Goal: Communication & Community: Answer question/provide support

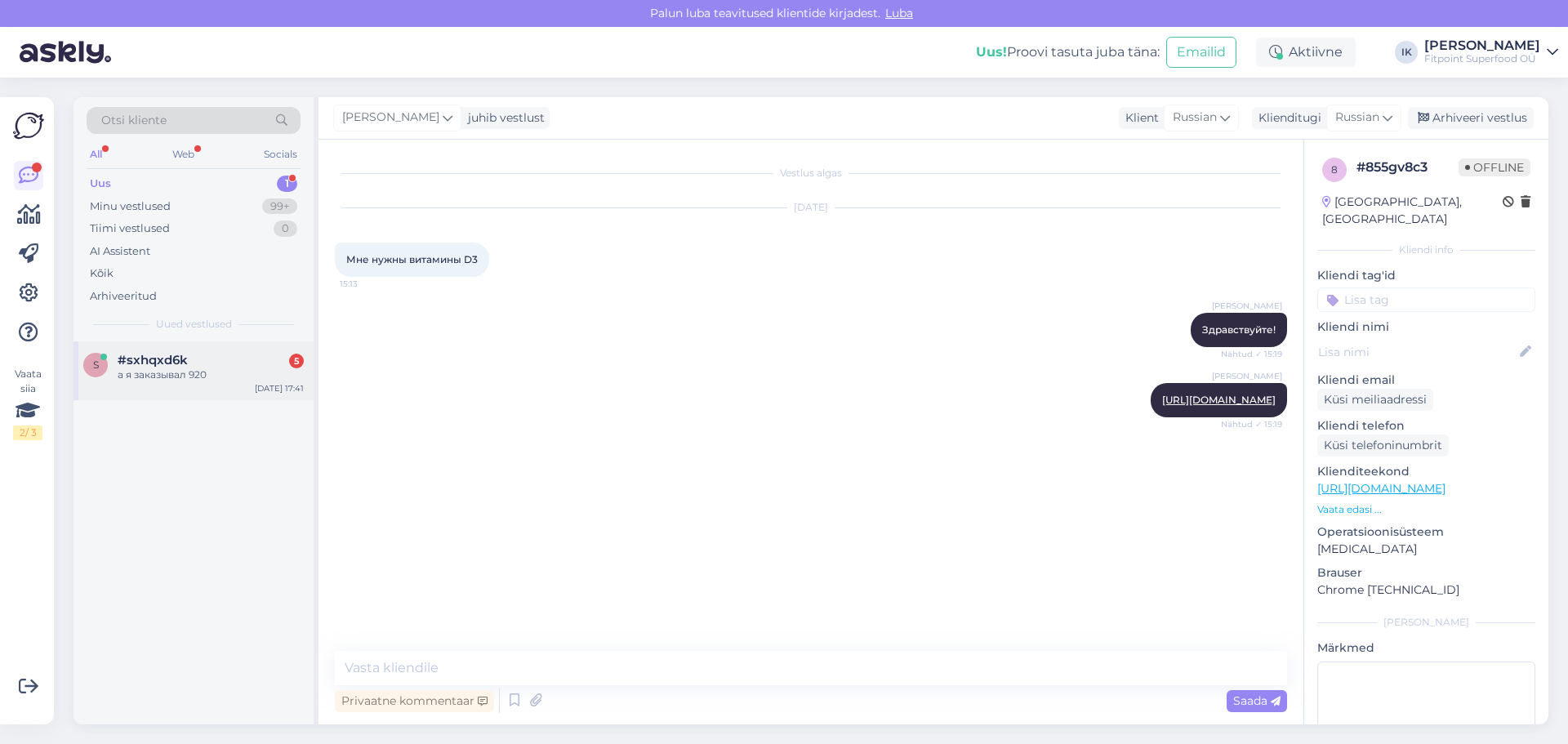
click at [238, 373] on div "а я заказывал 920" at bounding box center [210, 374] width 187 height 15
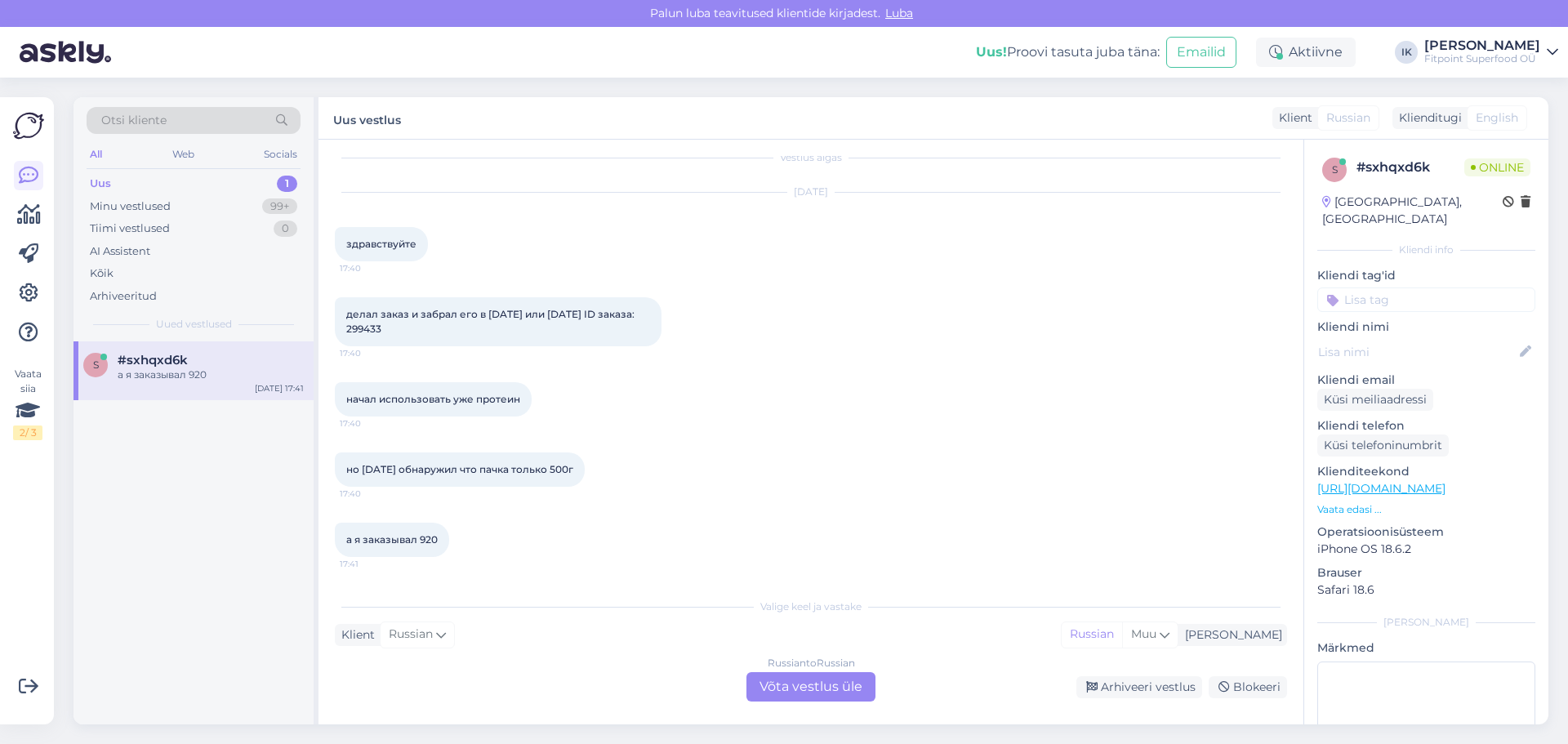
scroll to position [118, 0]
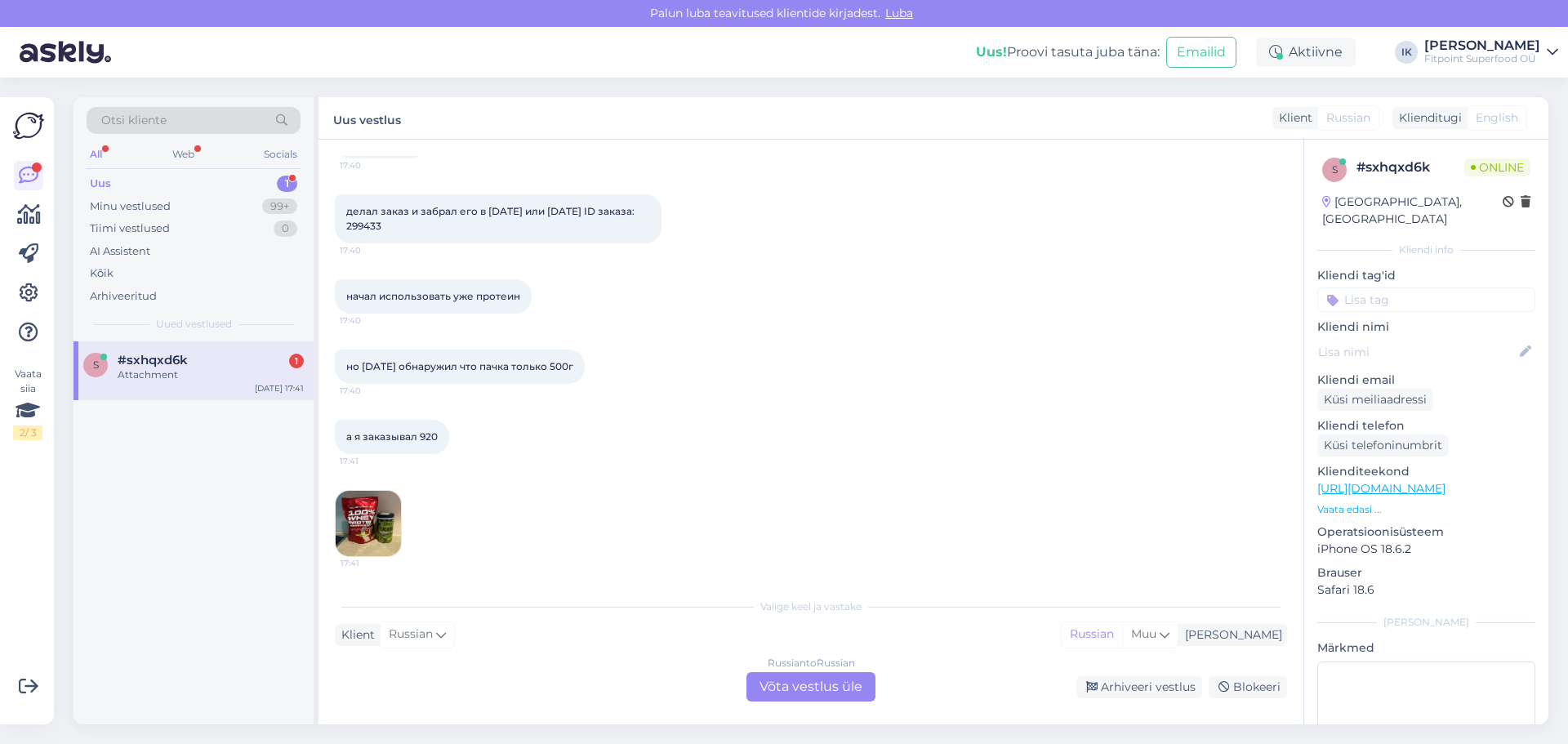
click at [414, 222] on span "делал заказ и забрал его в [DATE] или [DATE] ID заказа: 299433" at bounding box center [491, 218] width 291 height 27
copy div "299433 17:40"
click at [381, 505] on img at bounding box center [368, 523] width 65 height 65
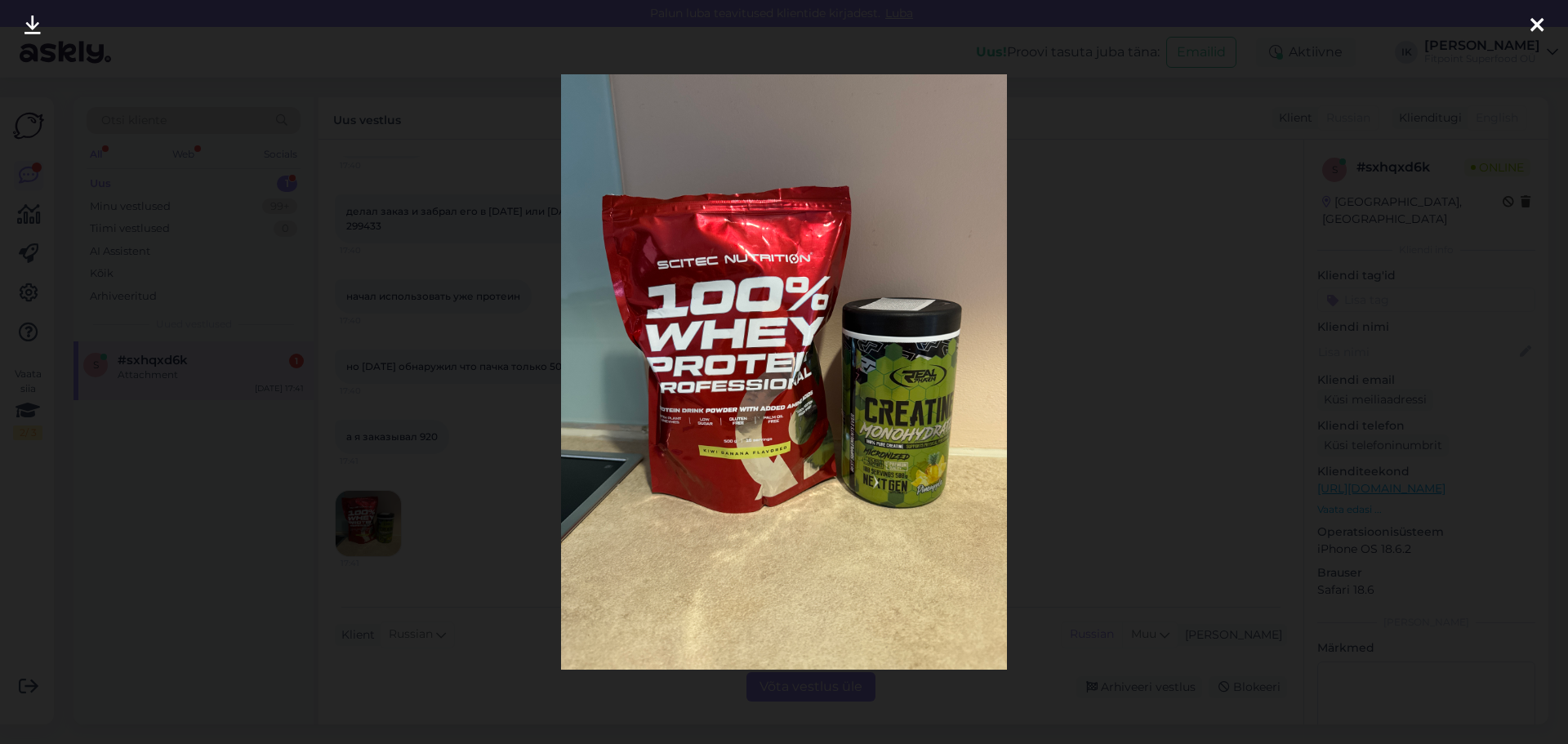
click at [1057, 343] on div at bounding box center [784, 372] width 1568 height 744
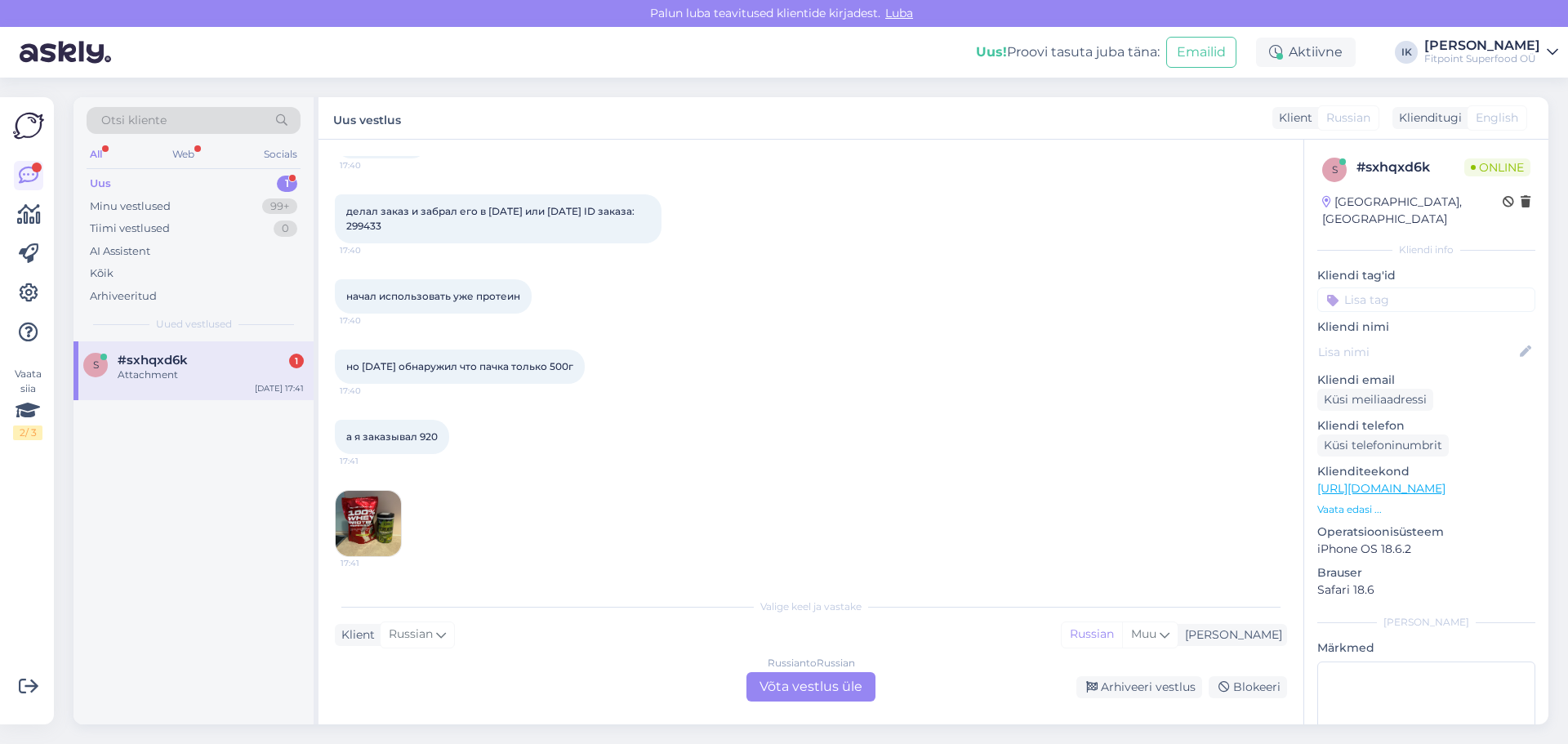
click at [281, 117] on icon at bounding box center [281, 121] width 25 height 12
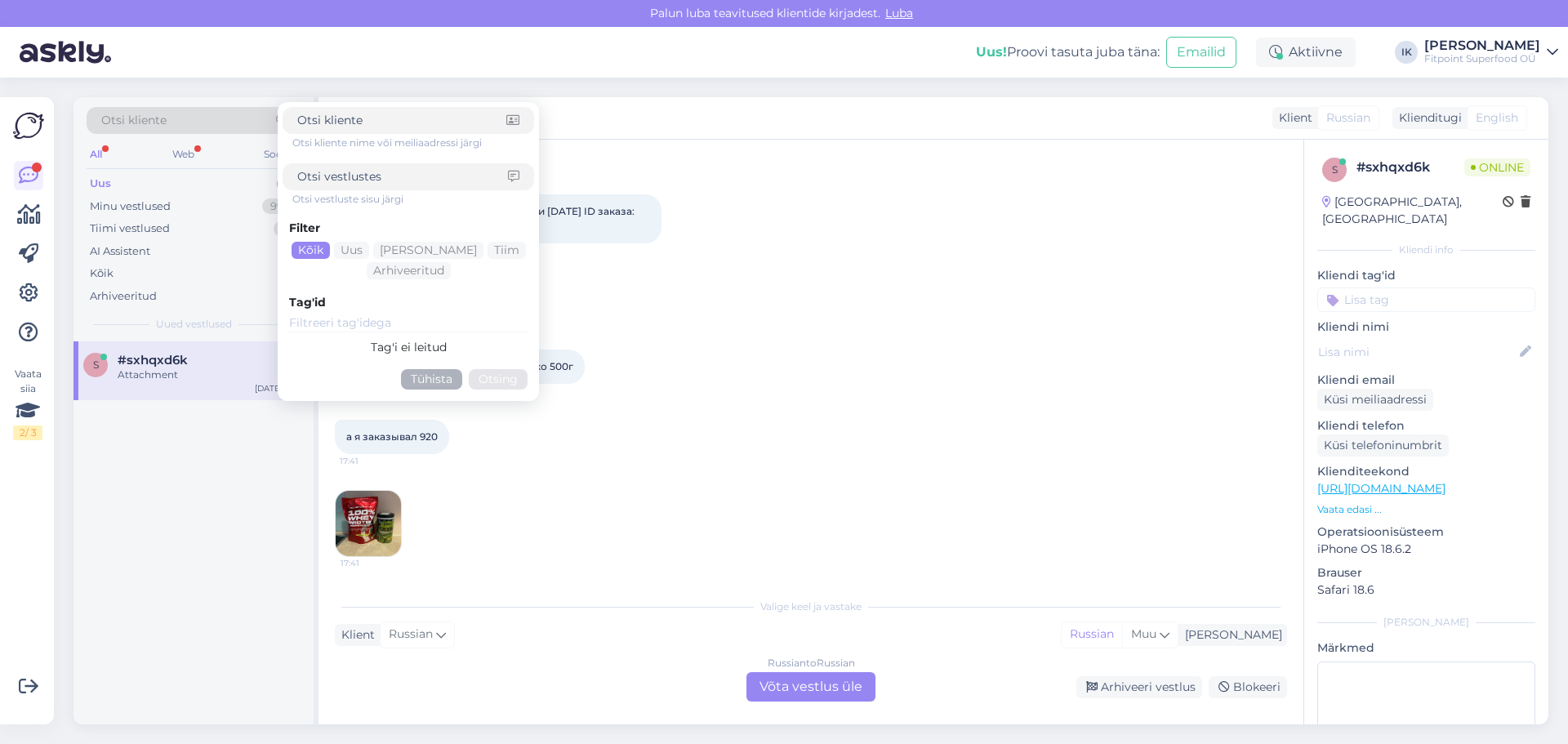
click at [356, 168] on input at bounding box center [402, 176] width 210 height 17
type input "y"
type input "написать"
click button "Otsing" at bounding box center [498, 379] width 59 height 21
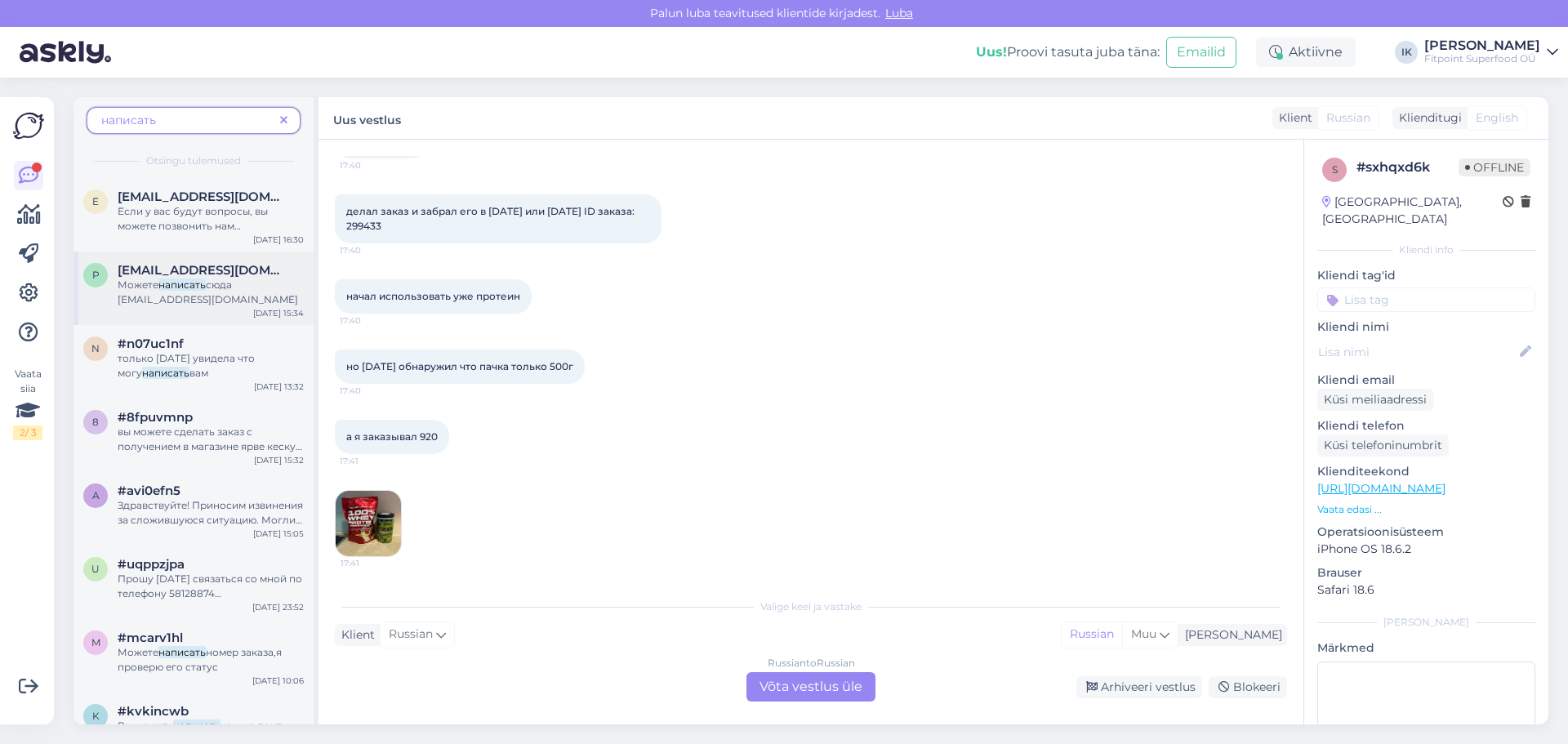
click at [244, 288] on div "Можете написать сюда [EMAIL_ADDRESS][DOMAIN_NAME]" at bounding box center [210, 292] width 187 height 30
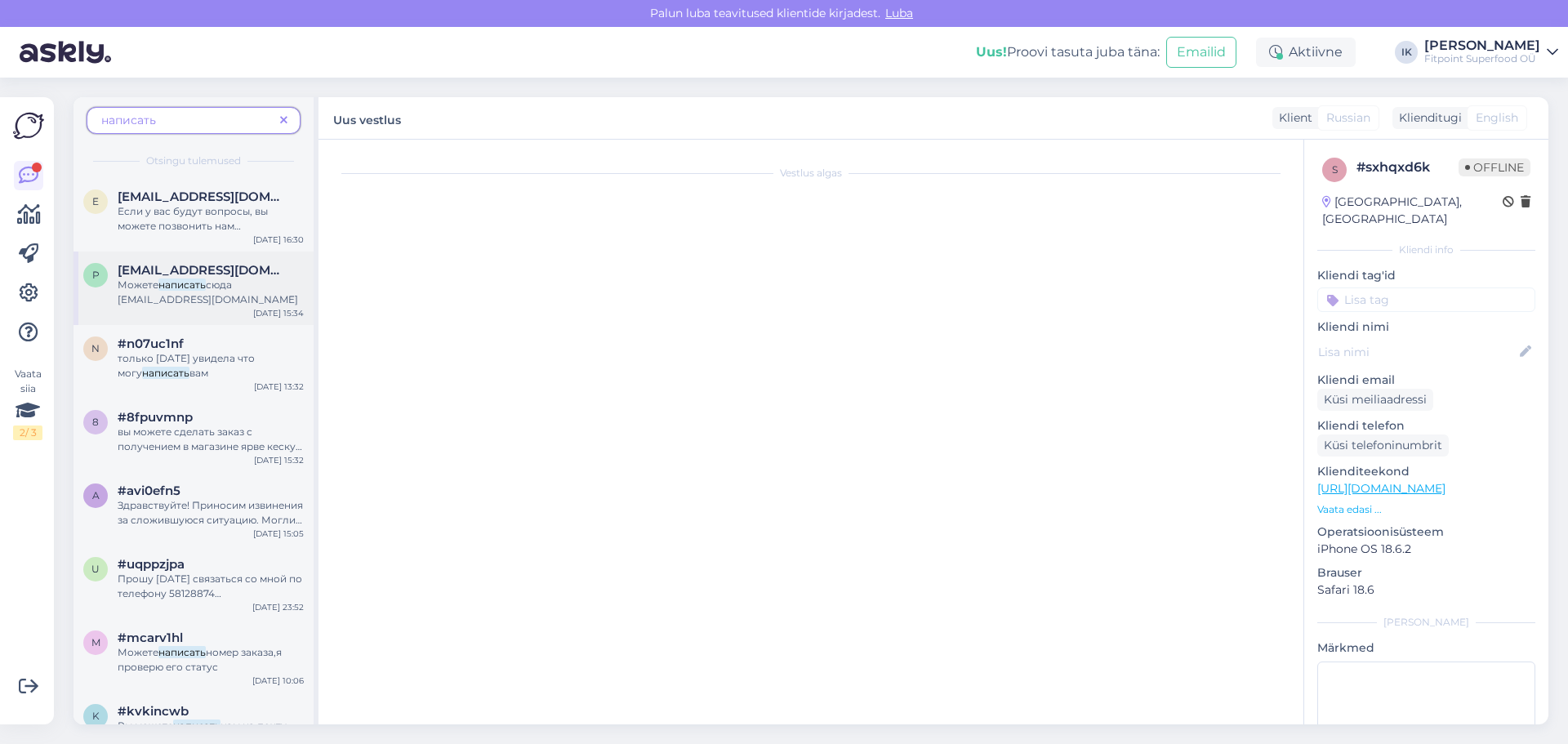
scroll to position [110, 0]
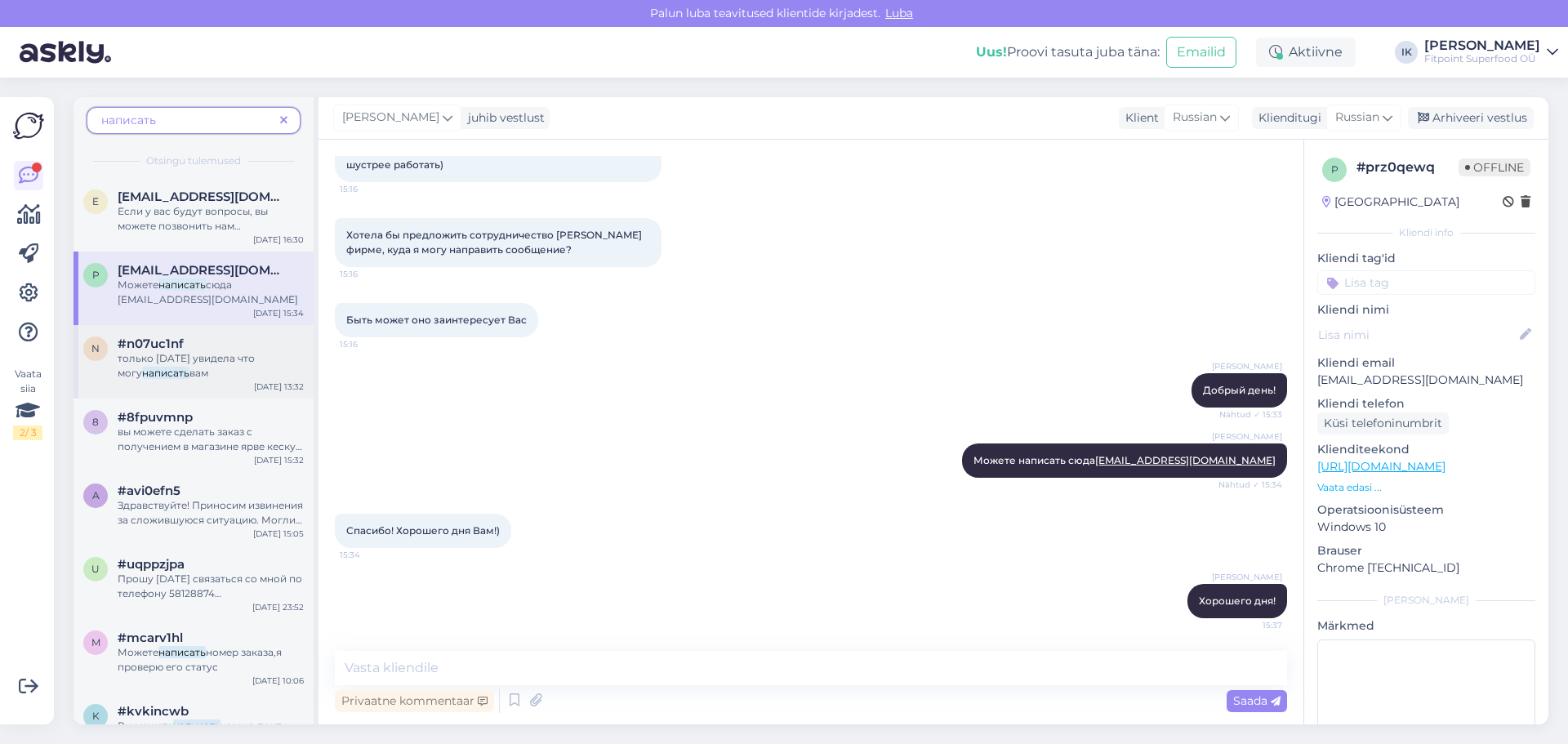
click at [245, 366] on div "только [DATE] увидела что могу написать вам" at bounding box center [210, 366] width 187 height 30
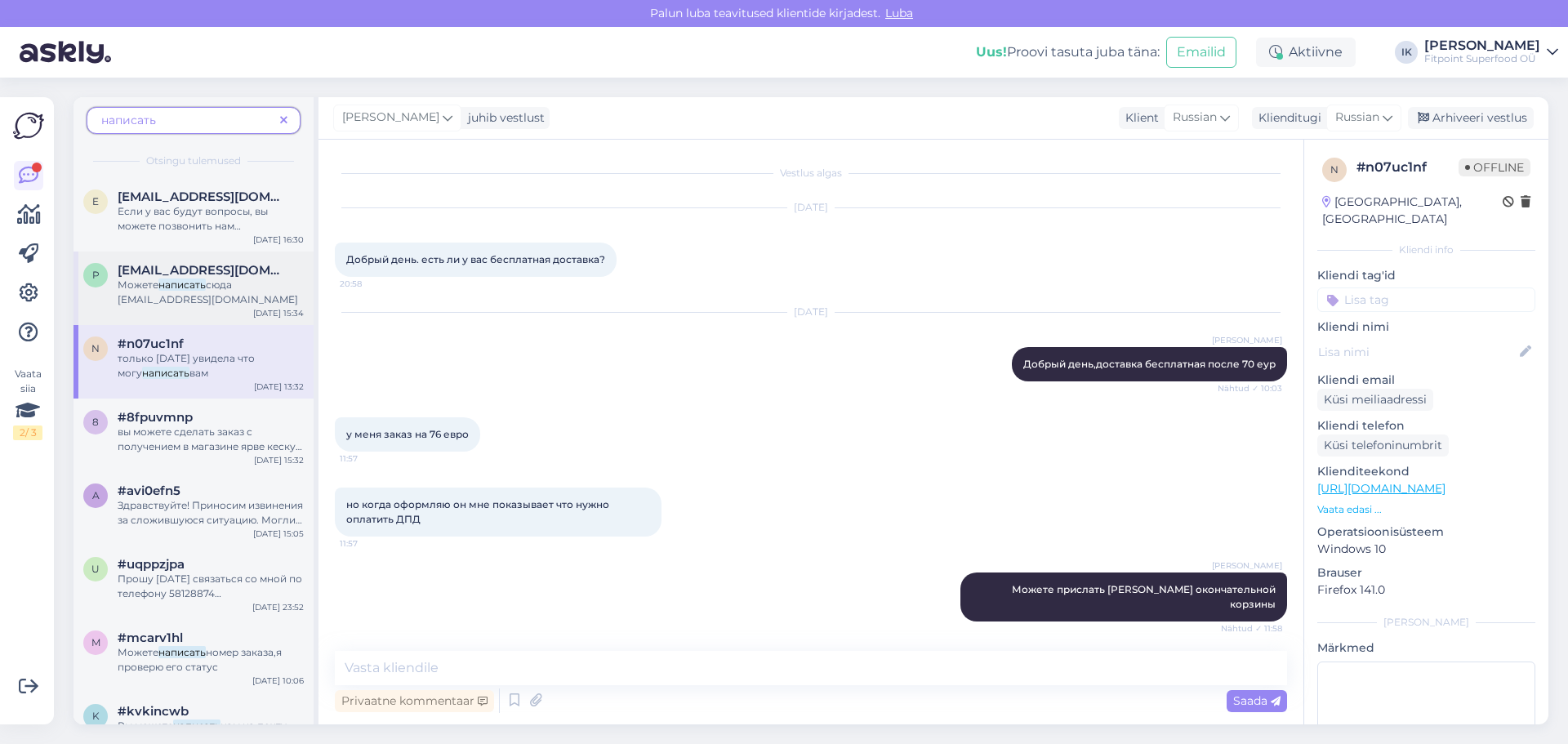
scroll to position [2459, 0]
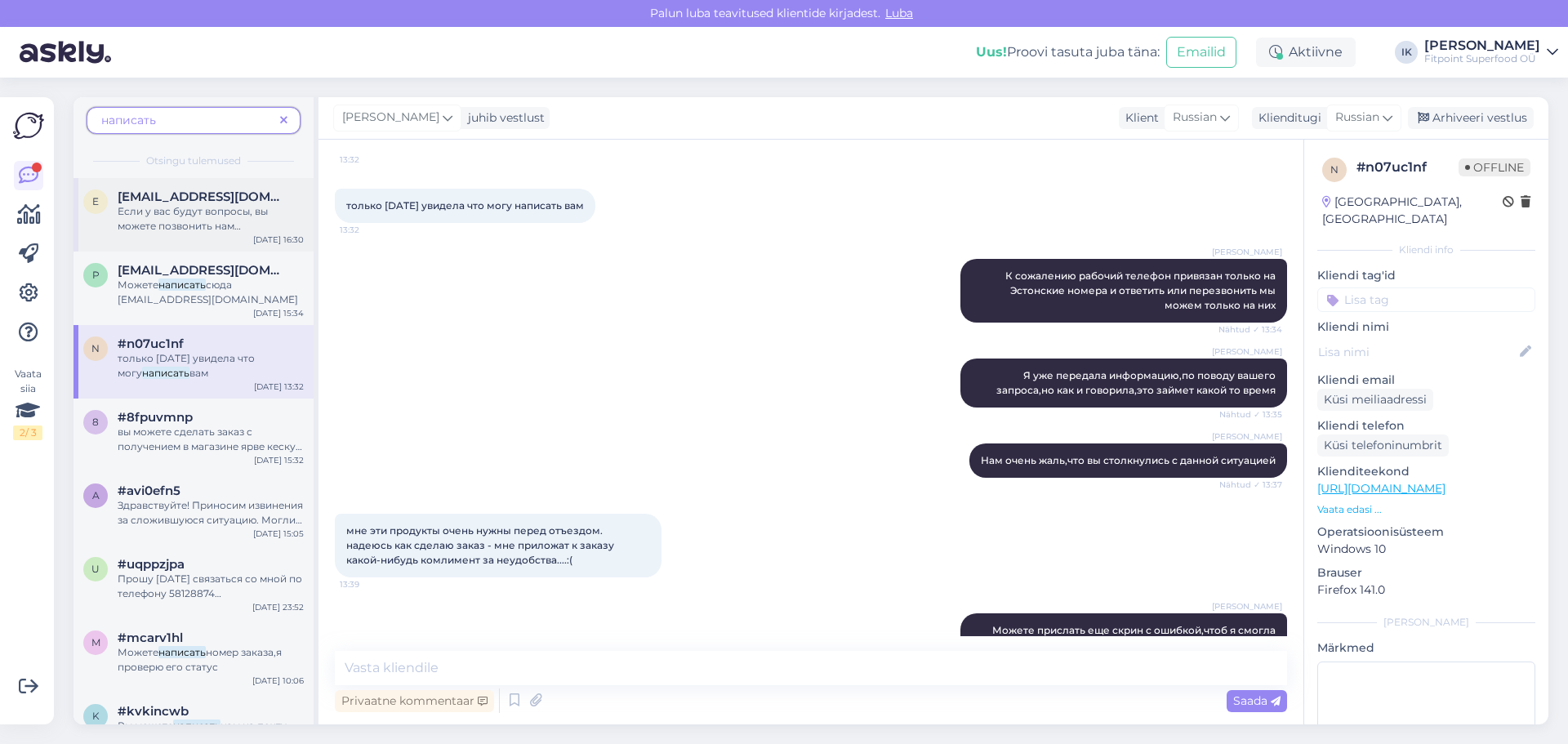
click at [246, 206] on span "Если у вас будут вопросы, вы можете позвонить нам или" at bounding box center [192, 226] width 150 height 41
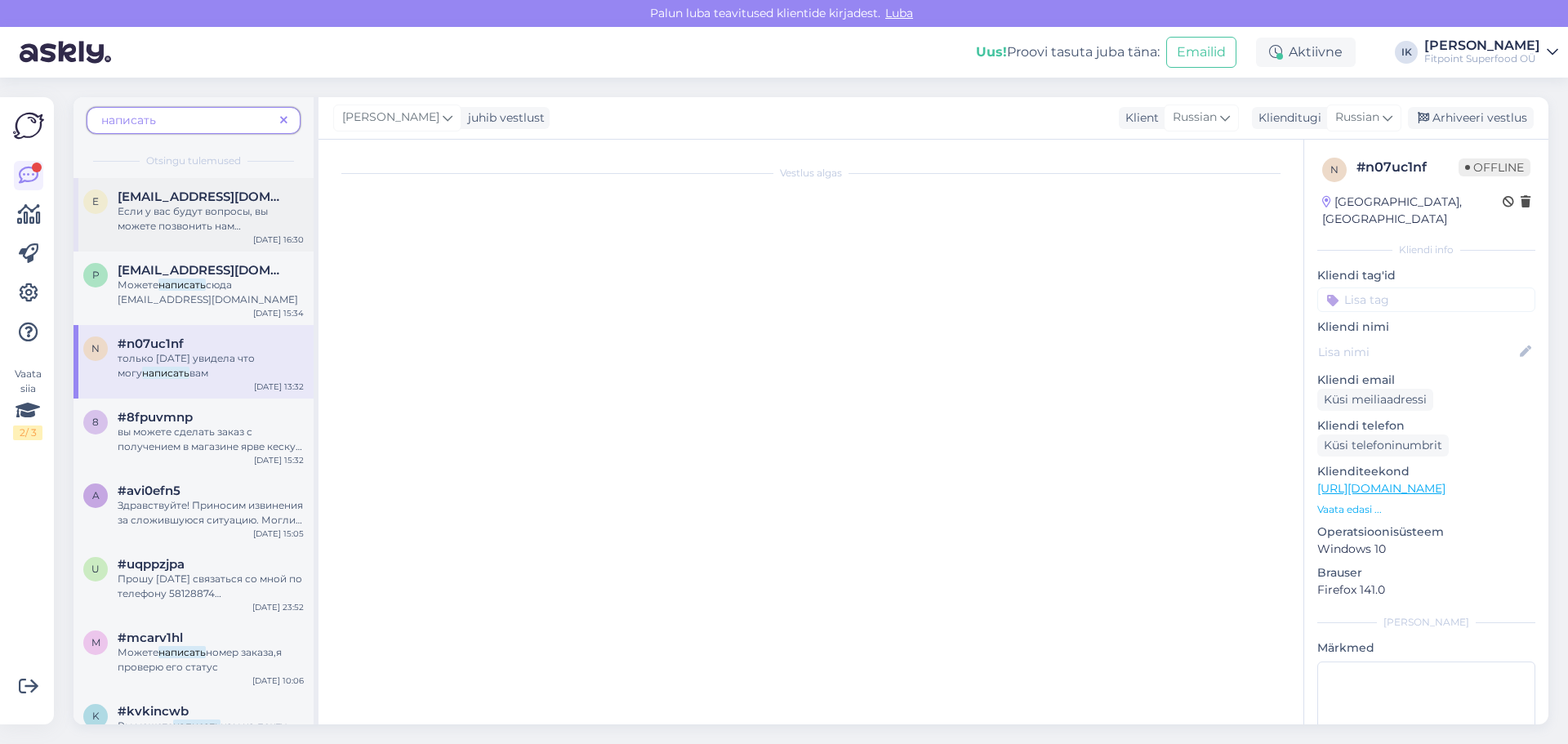
scroll to position [1075, 0]
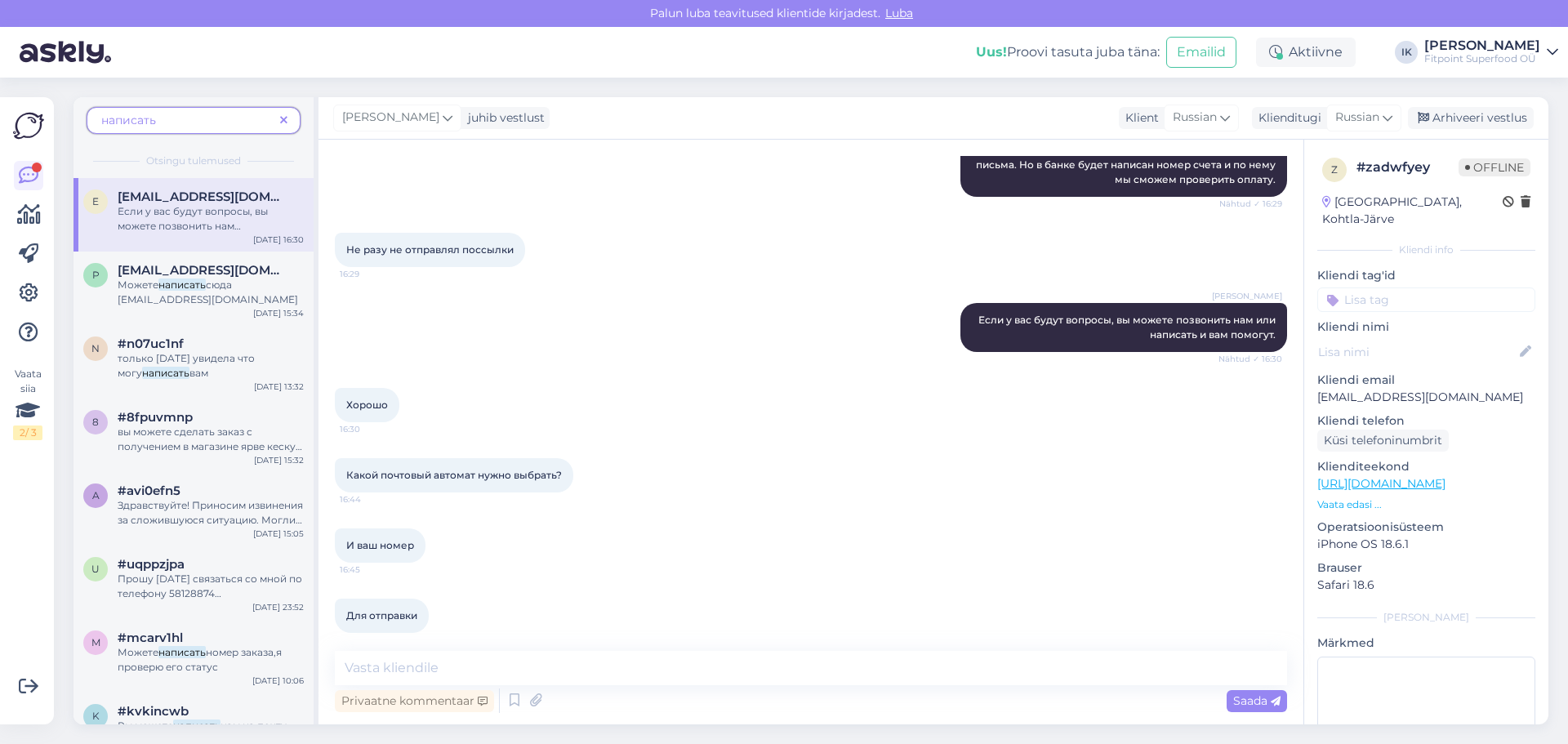
click at [229, 124] on span "написать" at bounding box center [187, 119] width 173 height 17
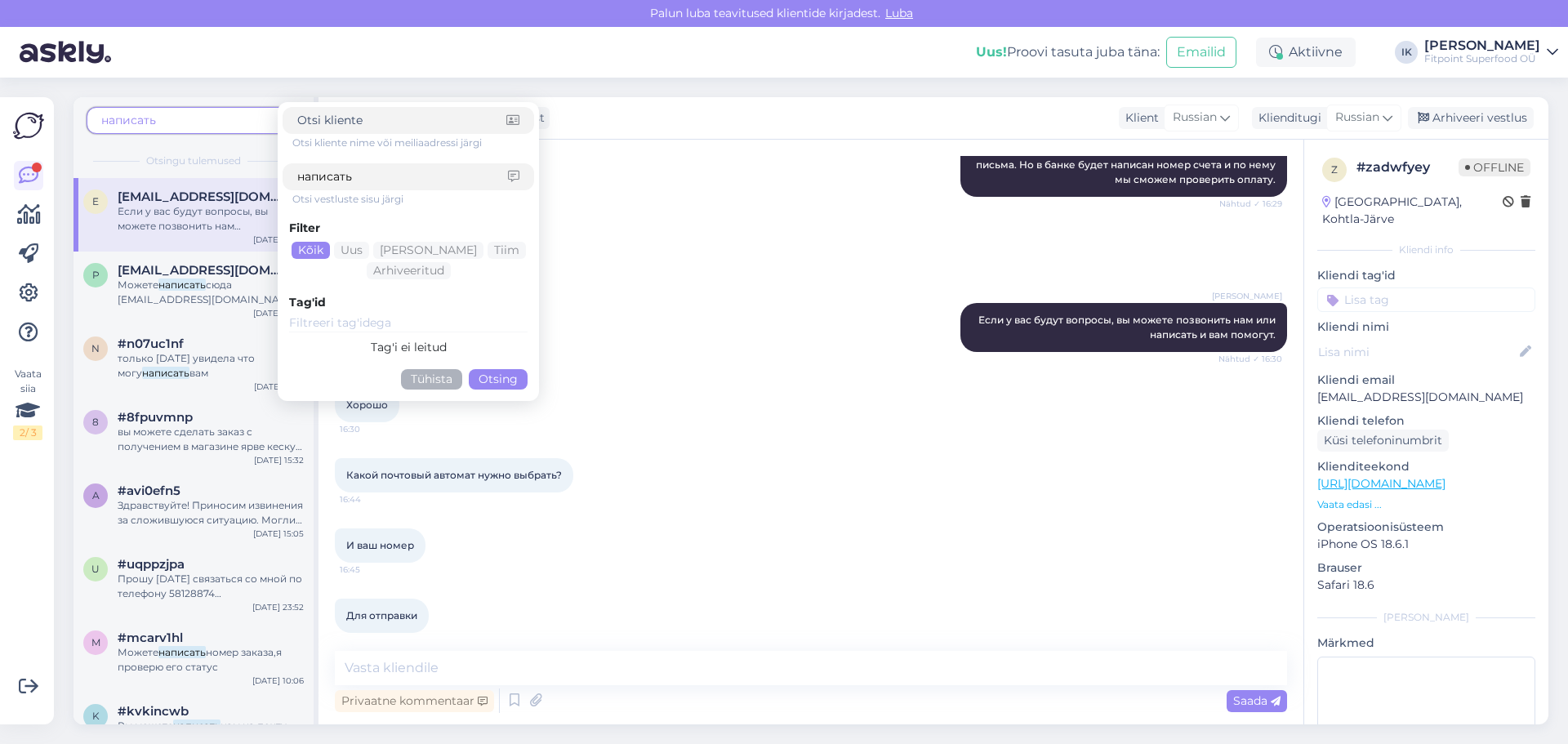
drag, startPoint x: 432, startPoint y: 178, endPoint x: 215, endPoint y: 181, distance: 217.0
click at [215, 181] on div "написать Otsi kliente nime või meiliaadressi järgi написать Otsi vestluste sisu…" at bounding box center [195, 409] width 245 height 627
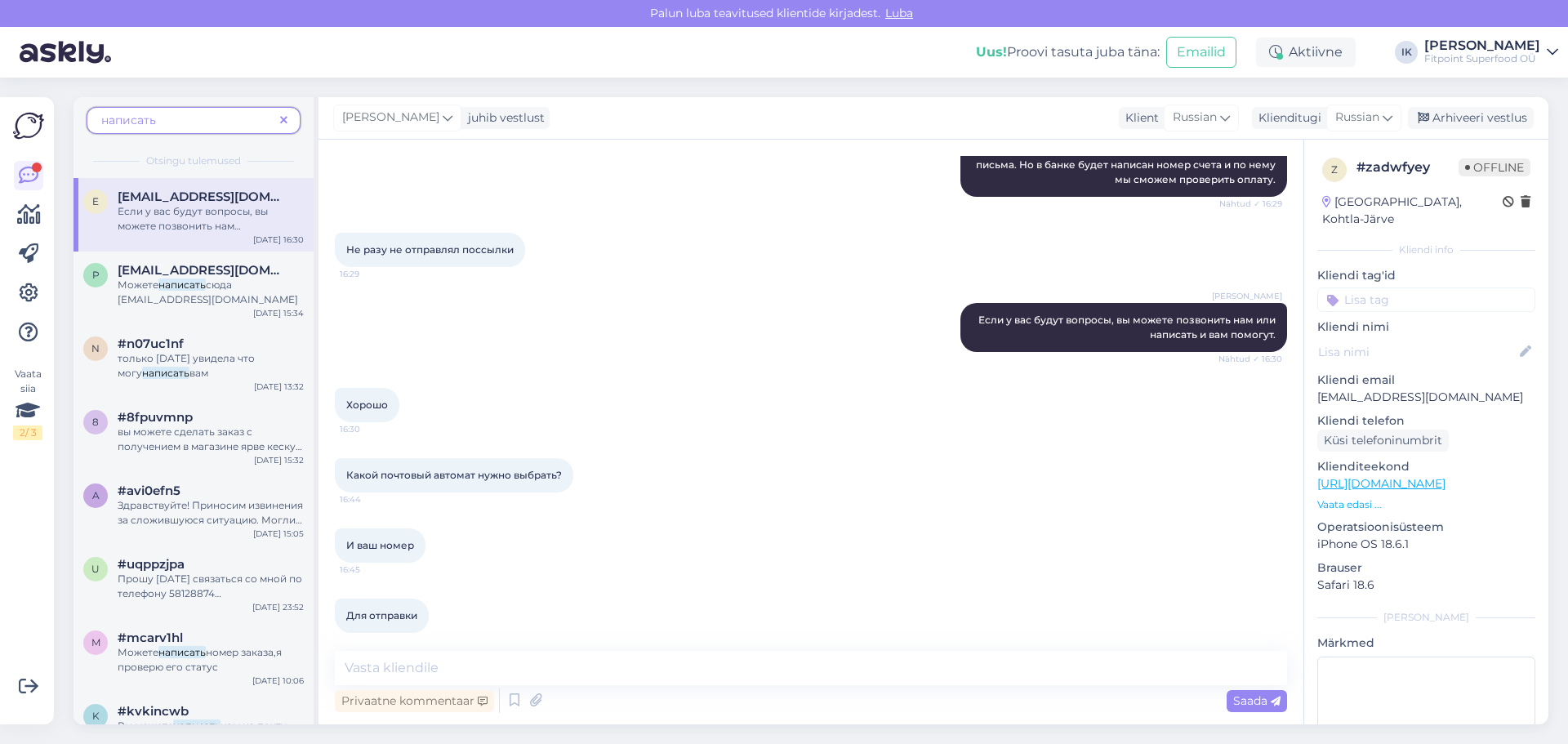
click at [219, 115] on span "написать" at bounding box center [187, 119] width 173 height 17
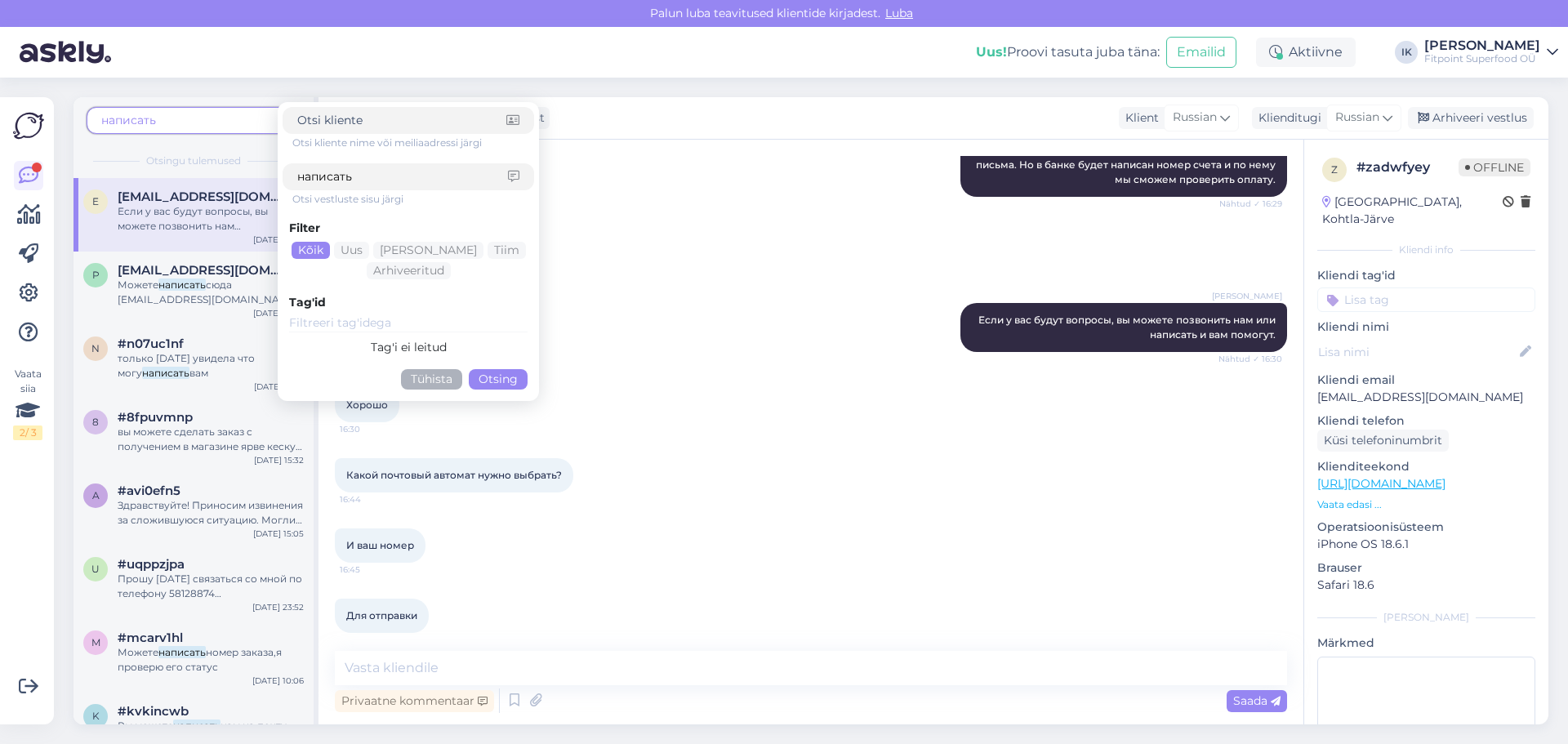
click at [385, 189] on div "написать" at bounding box center [408, 176] width 252 height 27
click at [385, 187] on div "написать" at bounding box center [408, 176] width 252 height 27
click at [382, 183] on input "написать" at bounding box center [402, 176] width 210 height 17
type input "к"
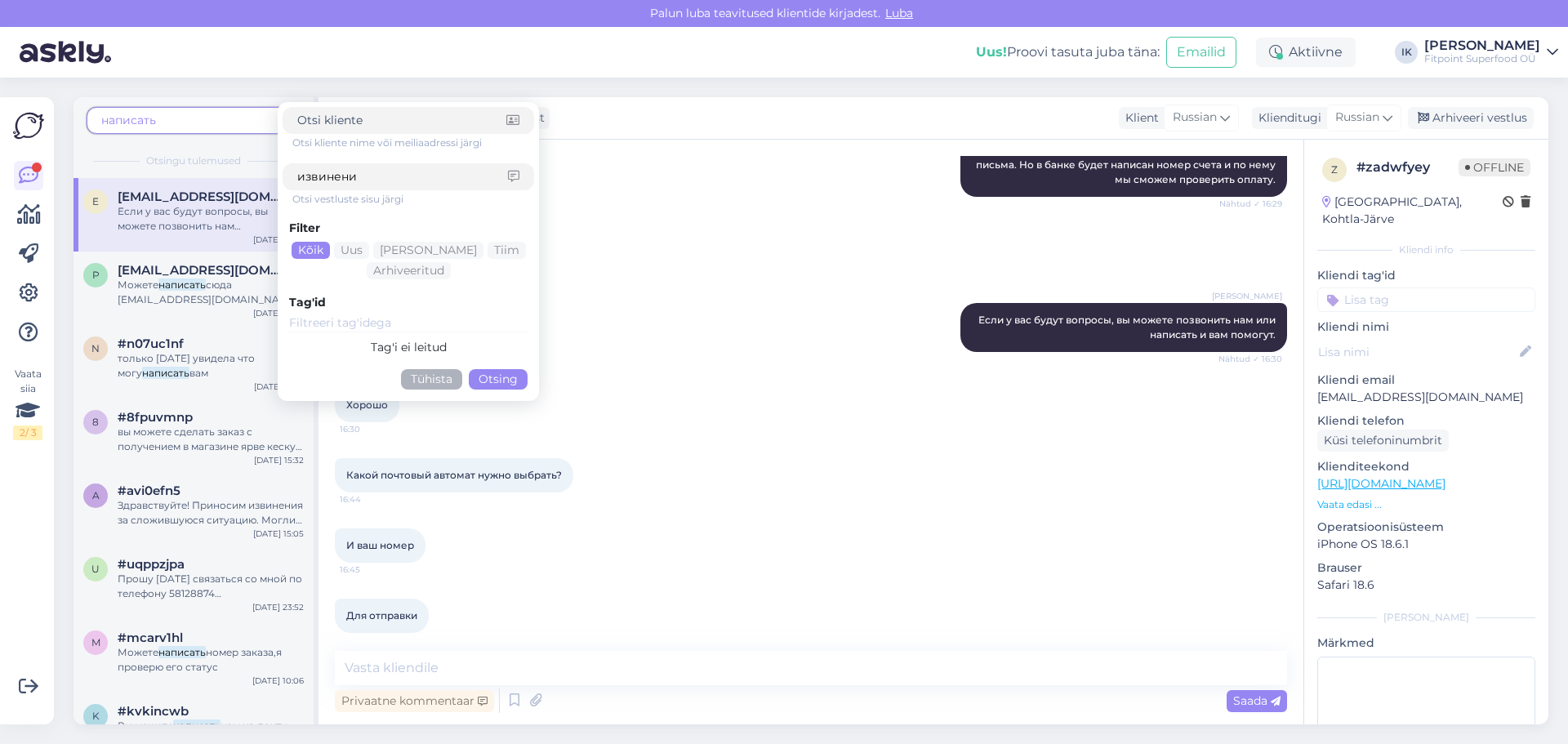
type input "извинения"
click button "Otsing" at bounding box center [498, 379] width 59 height 21
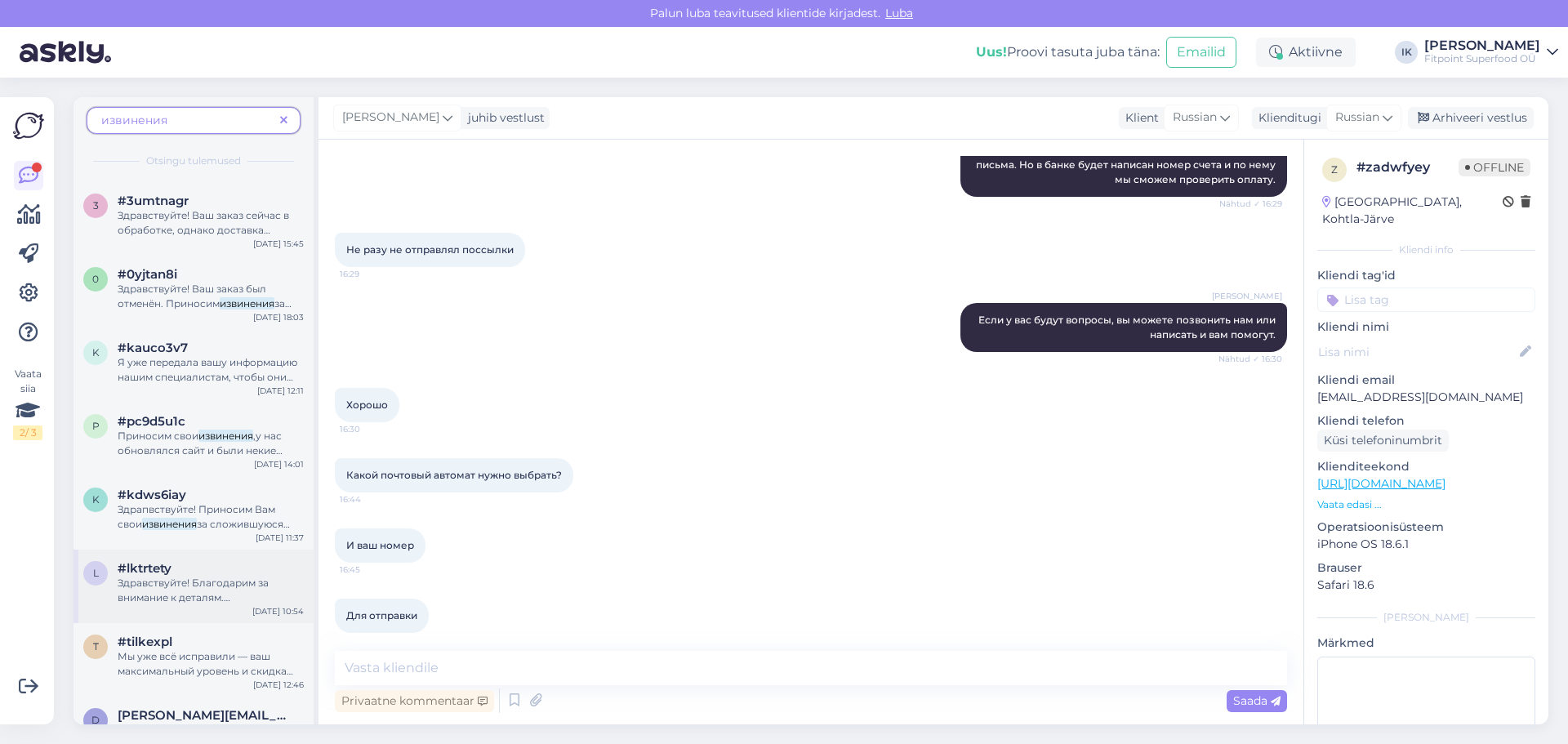
scroll to position [245, 0]
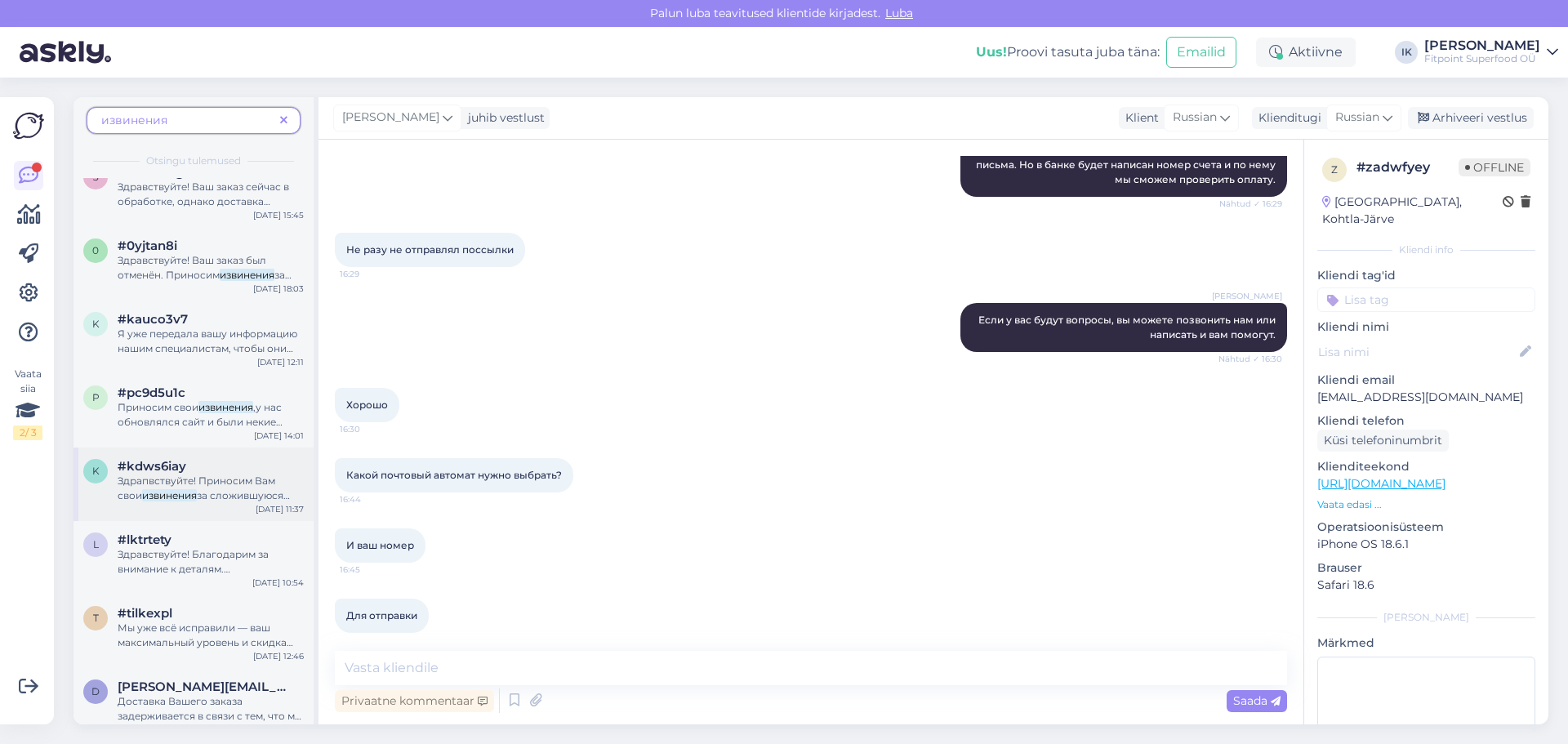
click at [255, 483] on span "Здрапвствуйте! Приносим Вам свои" at bounding box center [196, 487] width 158 height 27
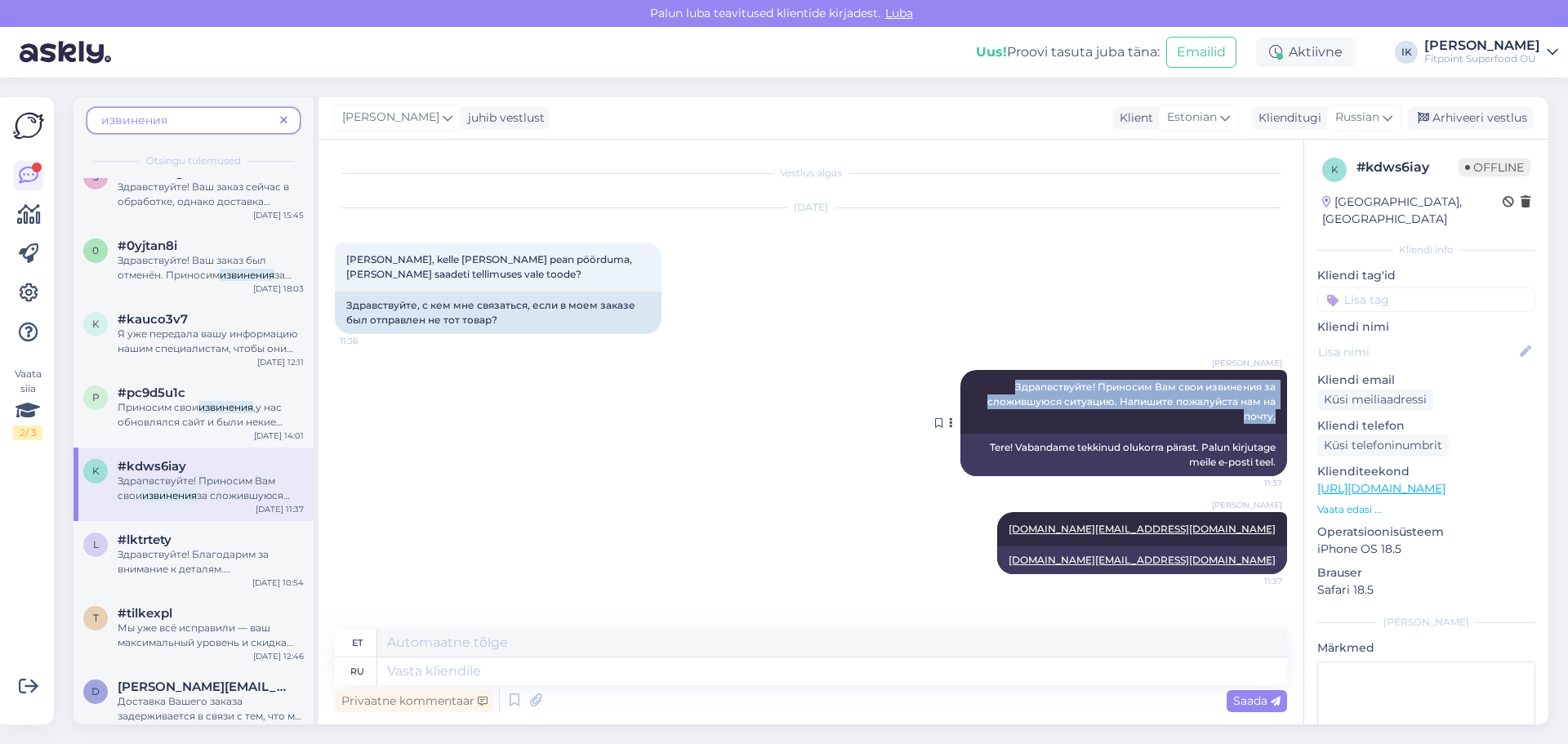
drag, startPoint x: 1276, startPoint y: 418, endPoint x: 970, endPoint y: 373, distance: 309.3
click at [970, 373] on div "[PERSON_NAME] Здрапвствуйте! Приносим Вам свои извинения за сложившуюся ситуаци…" at bounding box center [1123, 402] width 327 height 64
copy span "Здрапвствуйте! Приносим Вам свои извинения за сложившуюся ситуацию. Напишите по…"
click at [289, 111] on div "извинения" at bounding box center [193, 119] width 214 height 27
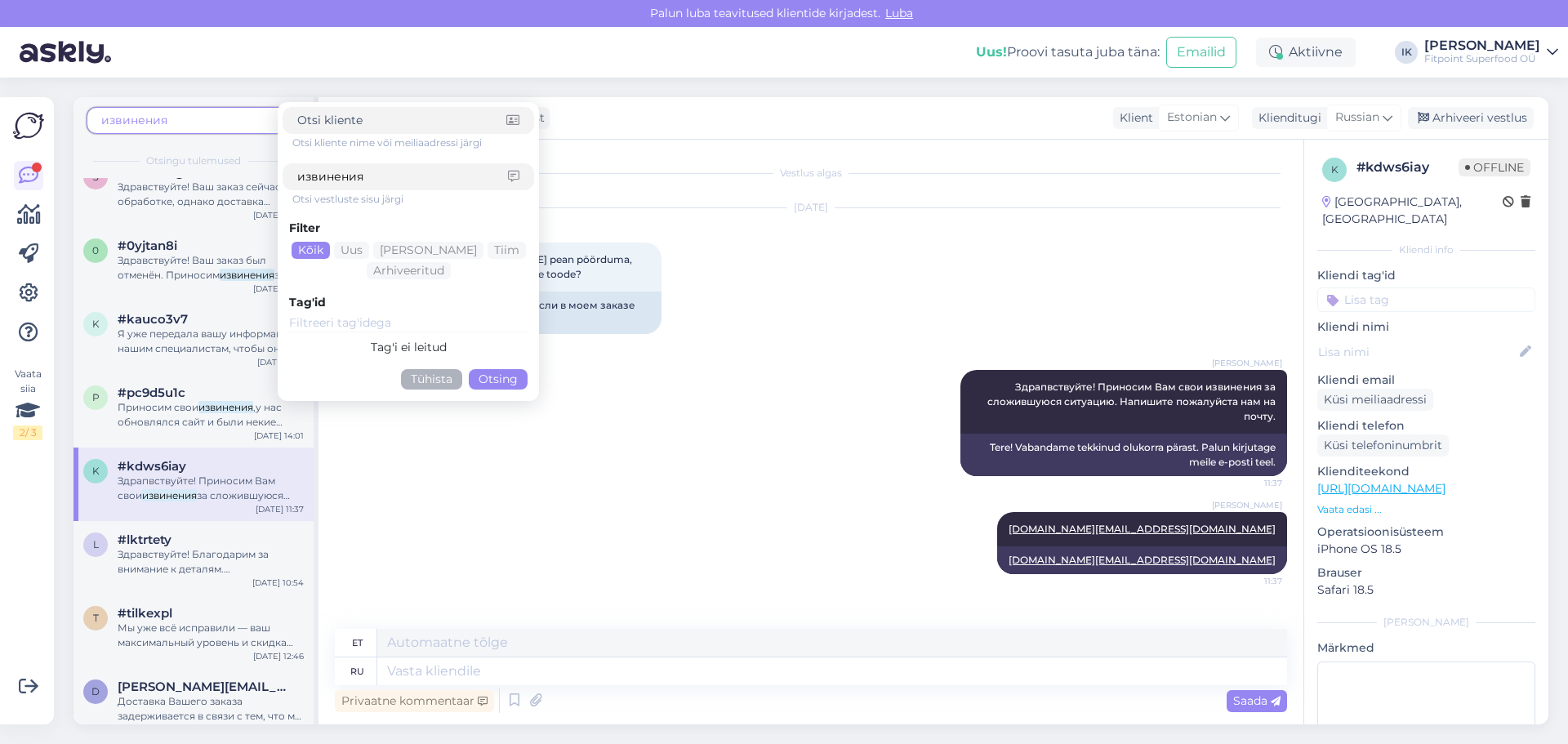
click at [624, 398] on div "[PERSON_NAME] Здрапвствуйте! Приносим Вам свои извинения за сложившуюся ситуаци…" at bounding box center [810, 423] width 952 height 142
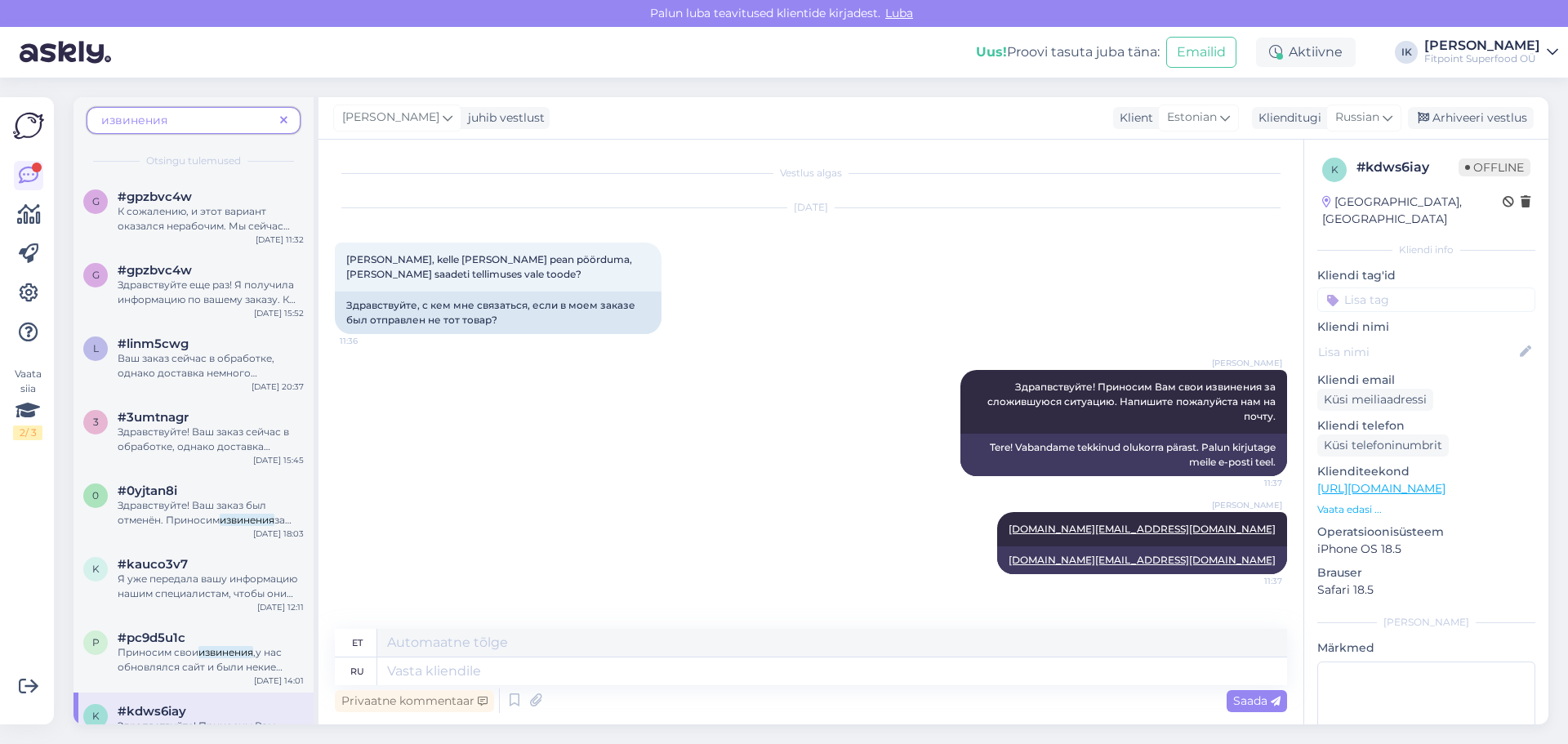
click at [290, 112] on span at bounding box center [283, 119] width 21 height 17
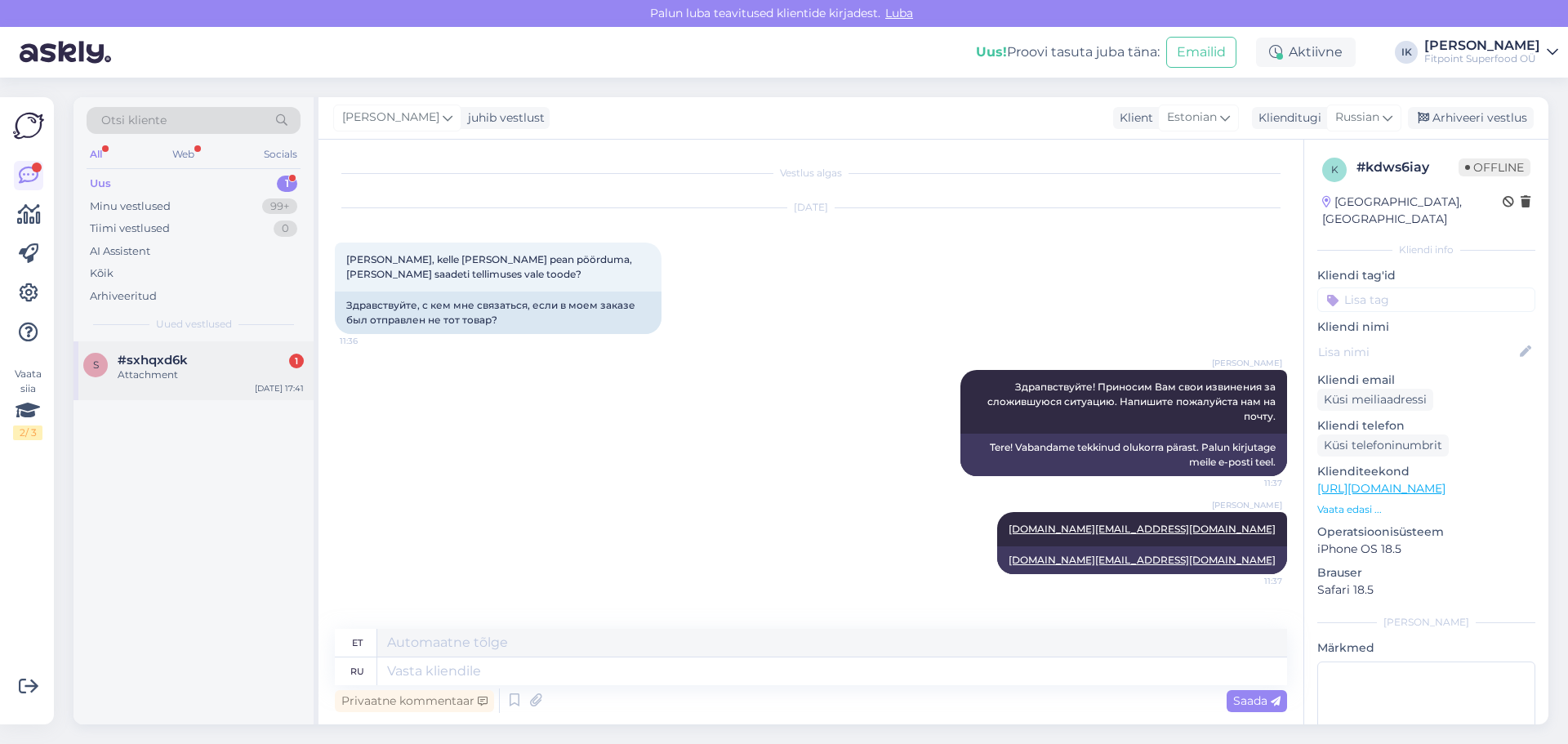
click at [222, 378] on div "Attachment" at bounding box center [210, 374] width 187 height 15
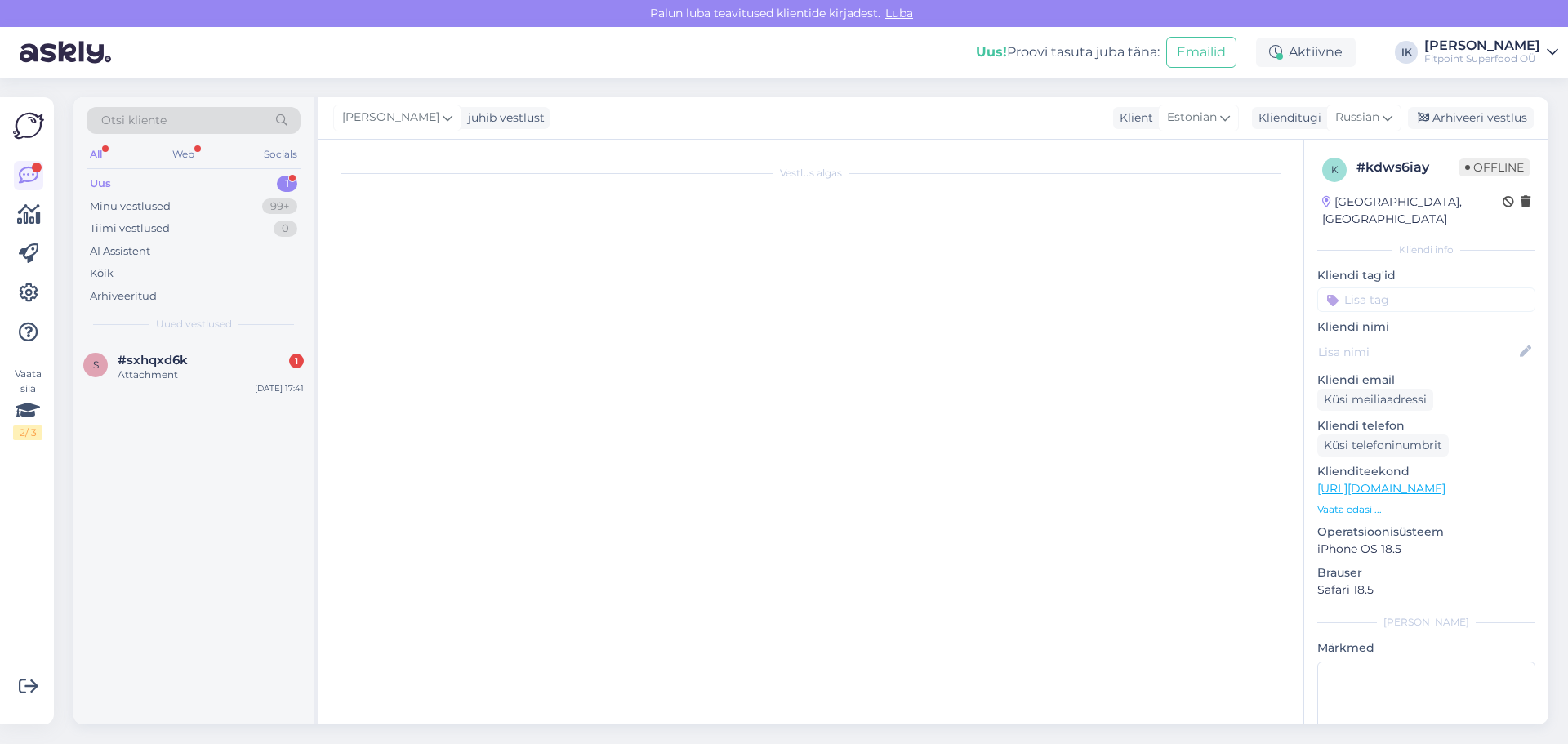
scroll to position [118, 0]
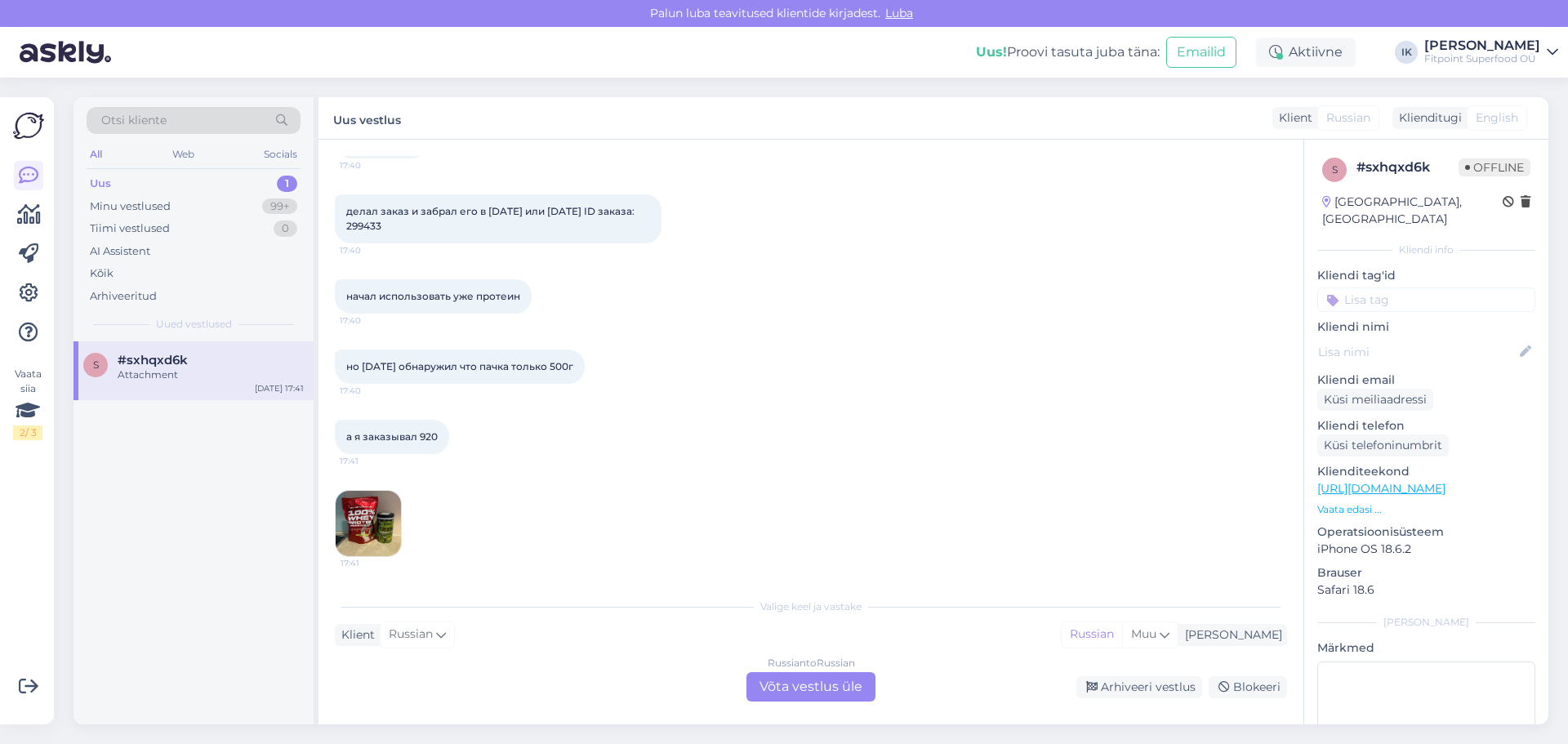
click at [835, 693] on div "Russian to Russian Võta vestlus üle" at bounding box center [810, 687] width 129 height 30
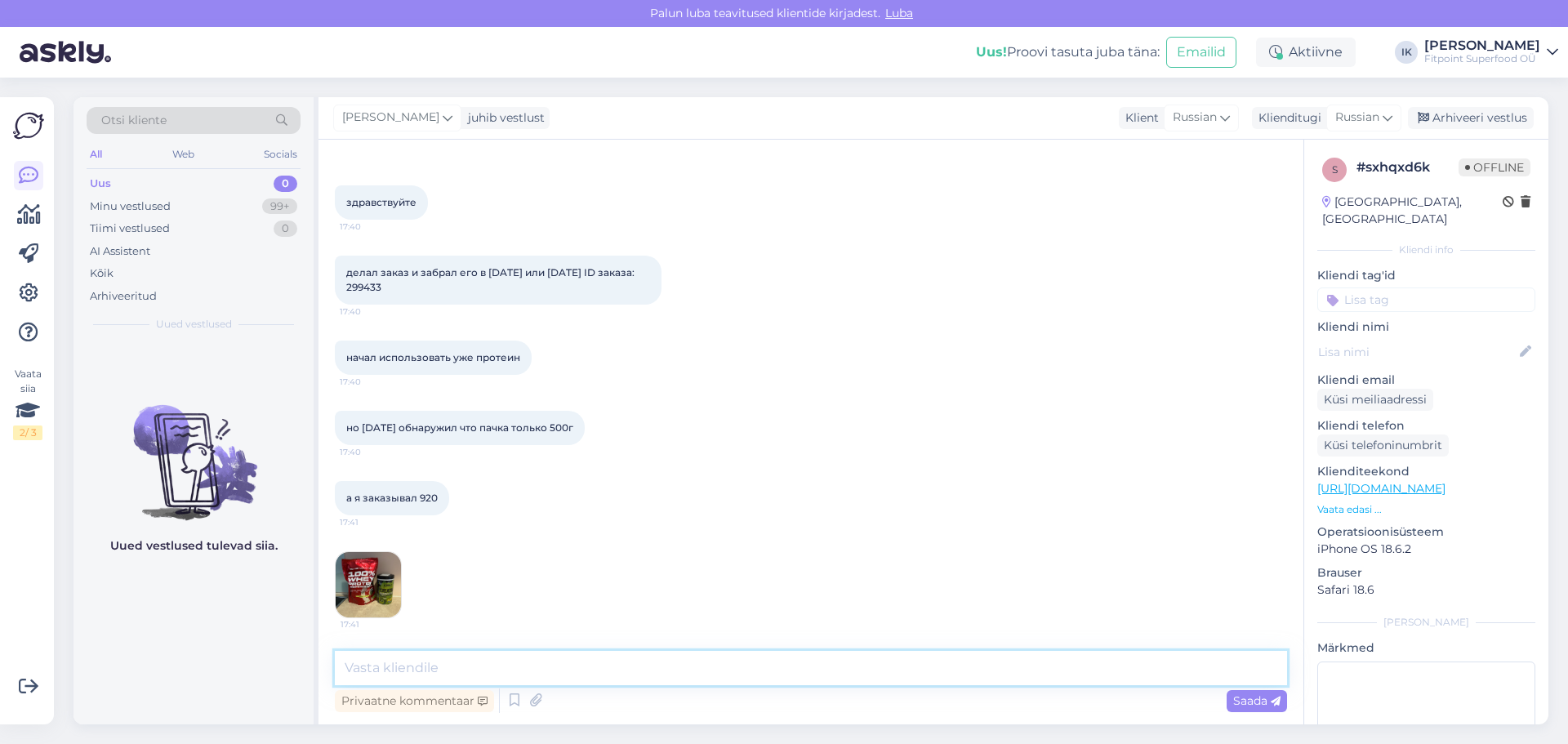
click at [836, 674] on textarea at bounding box center [810, 667] width 952 height 35
paste textarea "Здрапвствуйте! Приносим Вам свои извинения за сложившуюся ситуацию. Напишите по…"
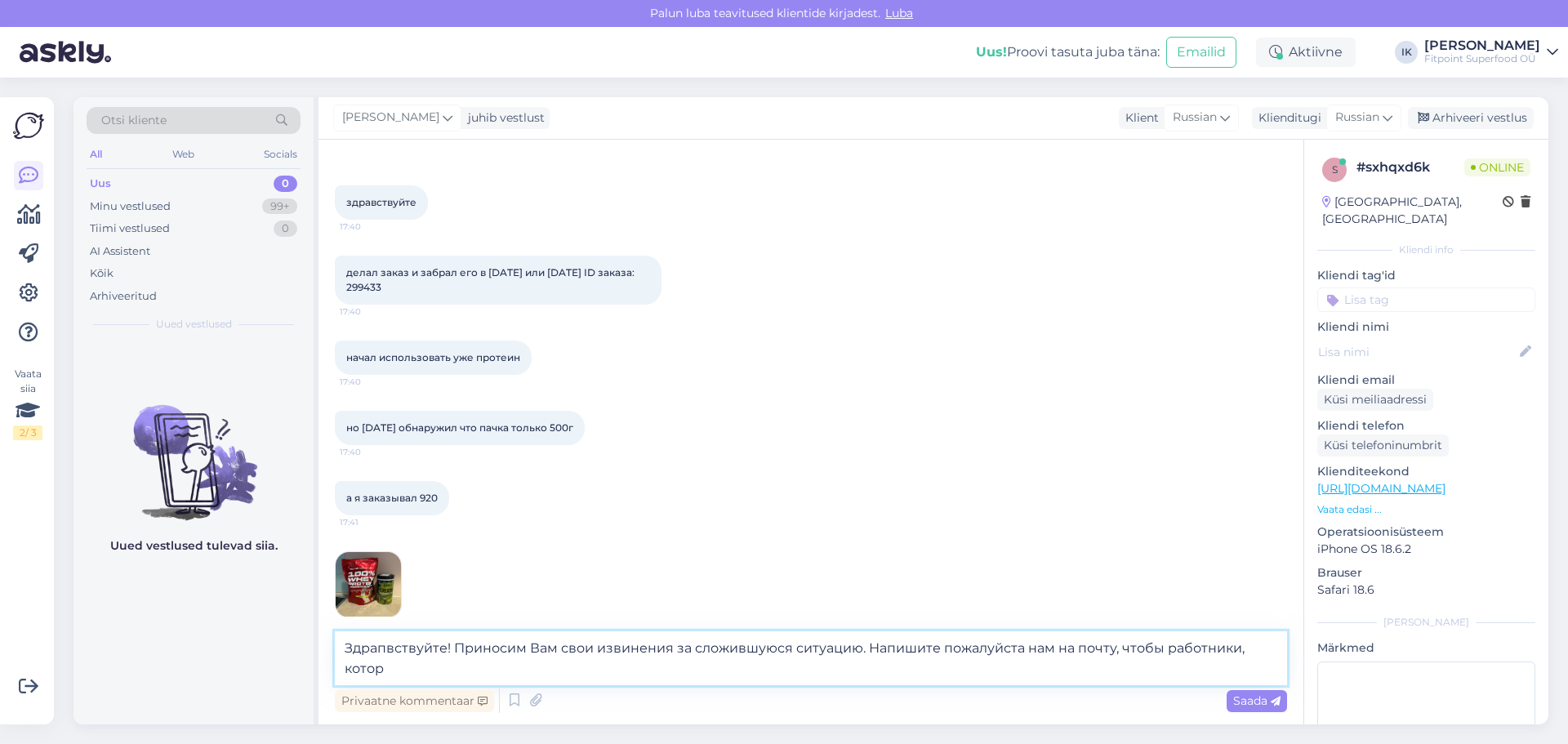
scroll to position [77, 0]
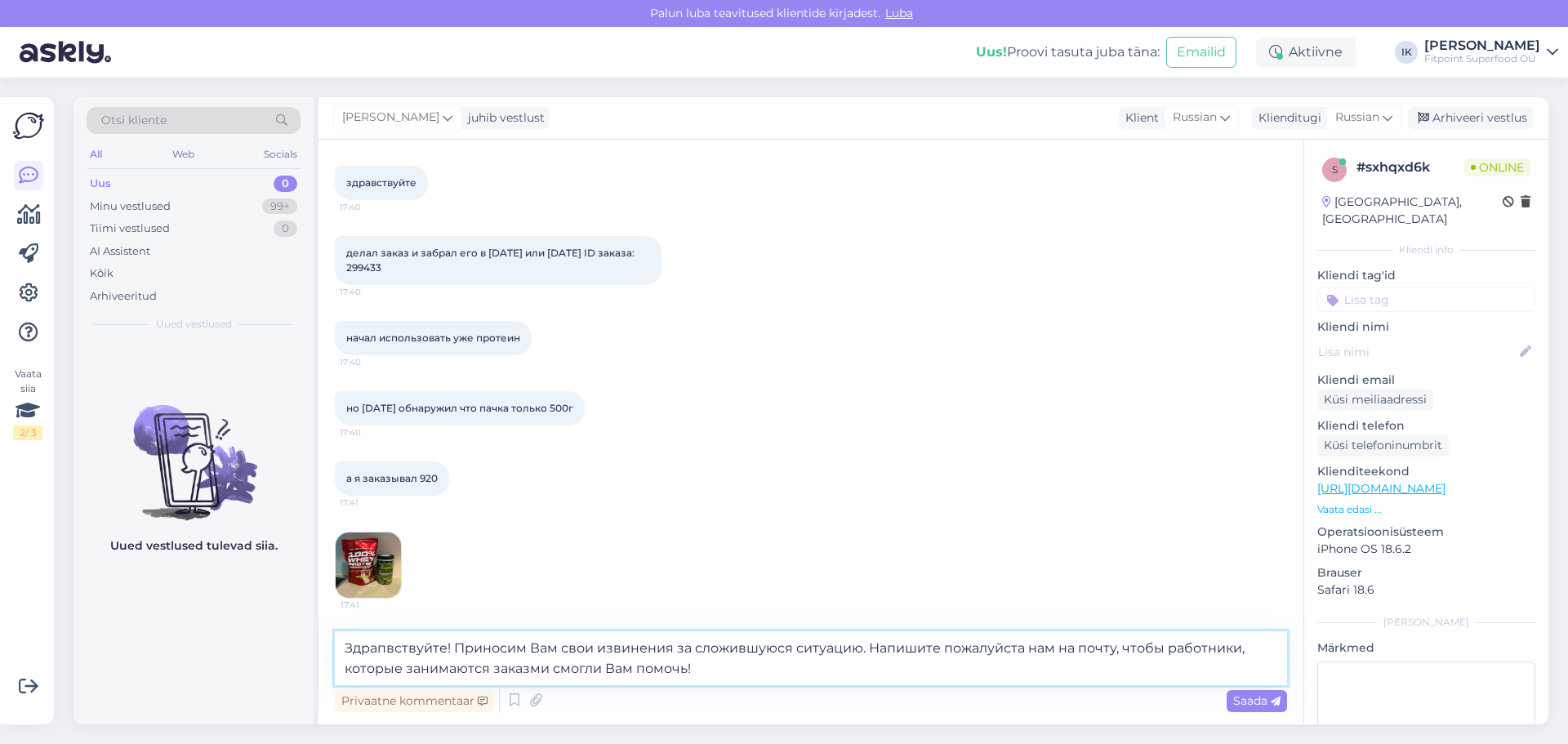
type textarea "Здрапвствуйте! Приносим Вам свои извинения за сложившуюся ситуацию. Напишите по…"
click at [1276, 693] on span "Saada" at bounding box center [1256, 700] width 47 height 15
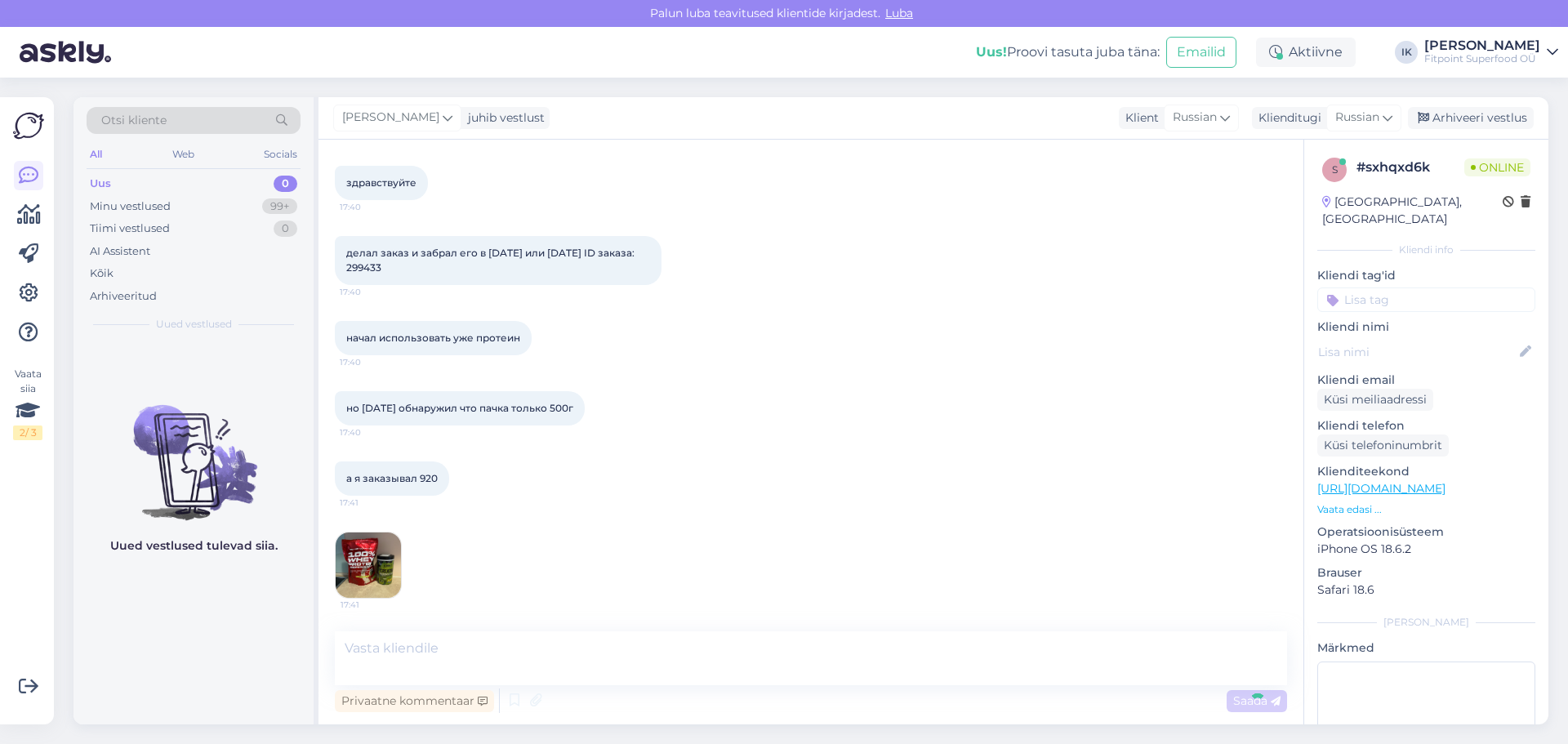
scroll to position [172, 0]
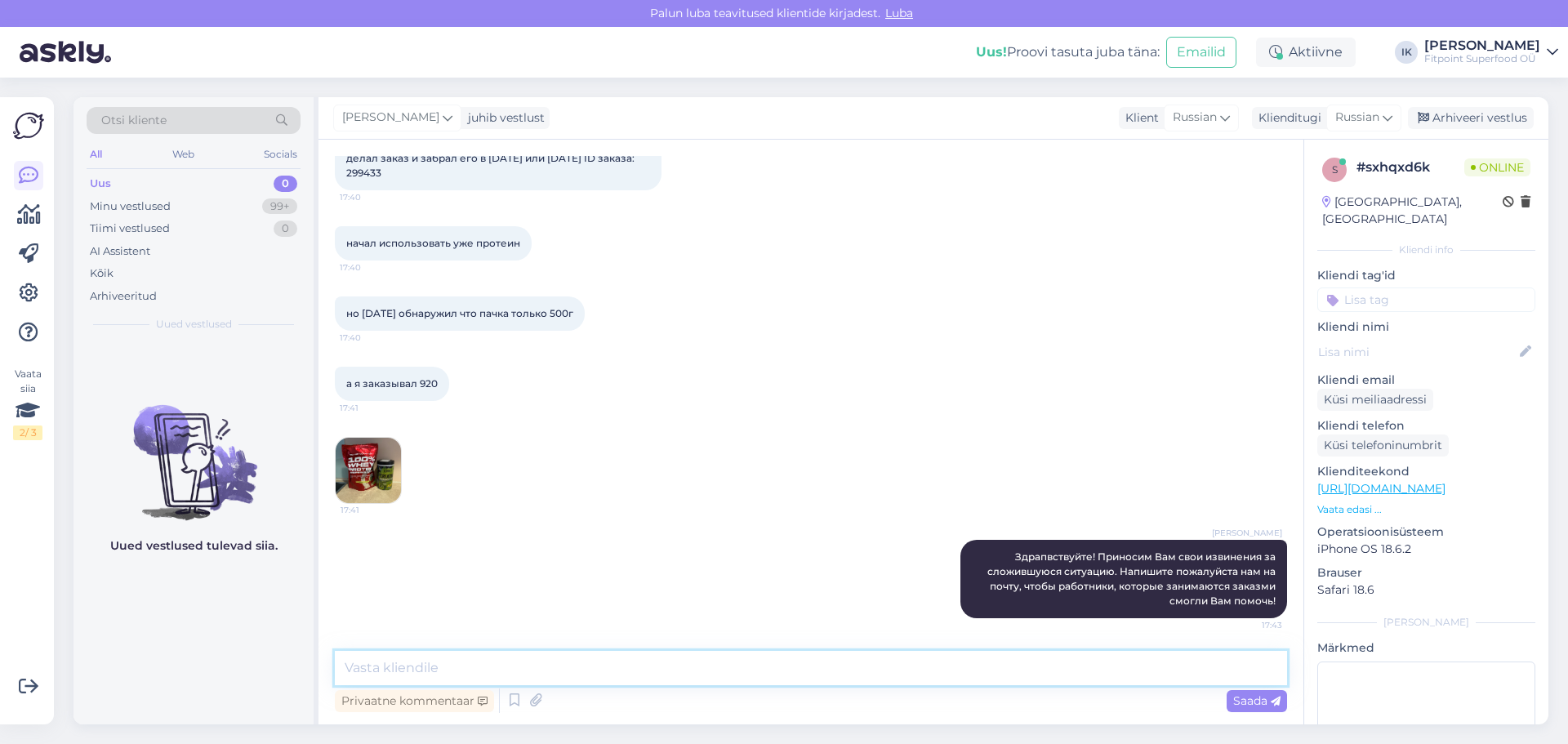
click at [1229, 668] on textarea at bounding box center [810, 667] width 952 height 35
paste textarea "[DOMAIN_NAME][EMAIL_ADDRESS][DOMAIN_NAME]"
type textarea "[DOMAIN_NAME][EMAIL_ADDRESS][DOMAIN_NAME]"
click at [1255, 707] on div "Saada" at bounding box center [1256, 701] width 60 height 22
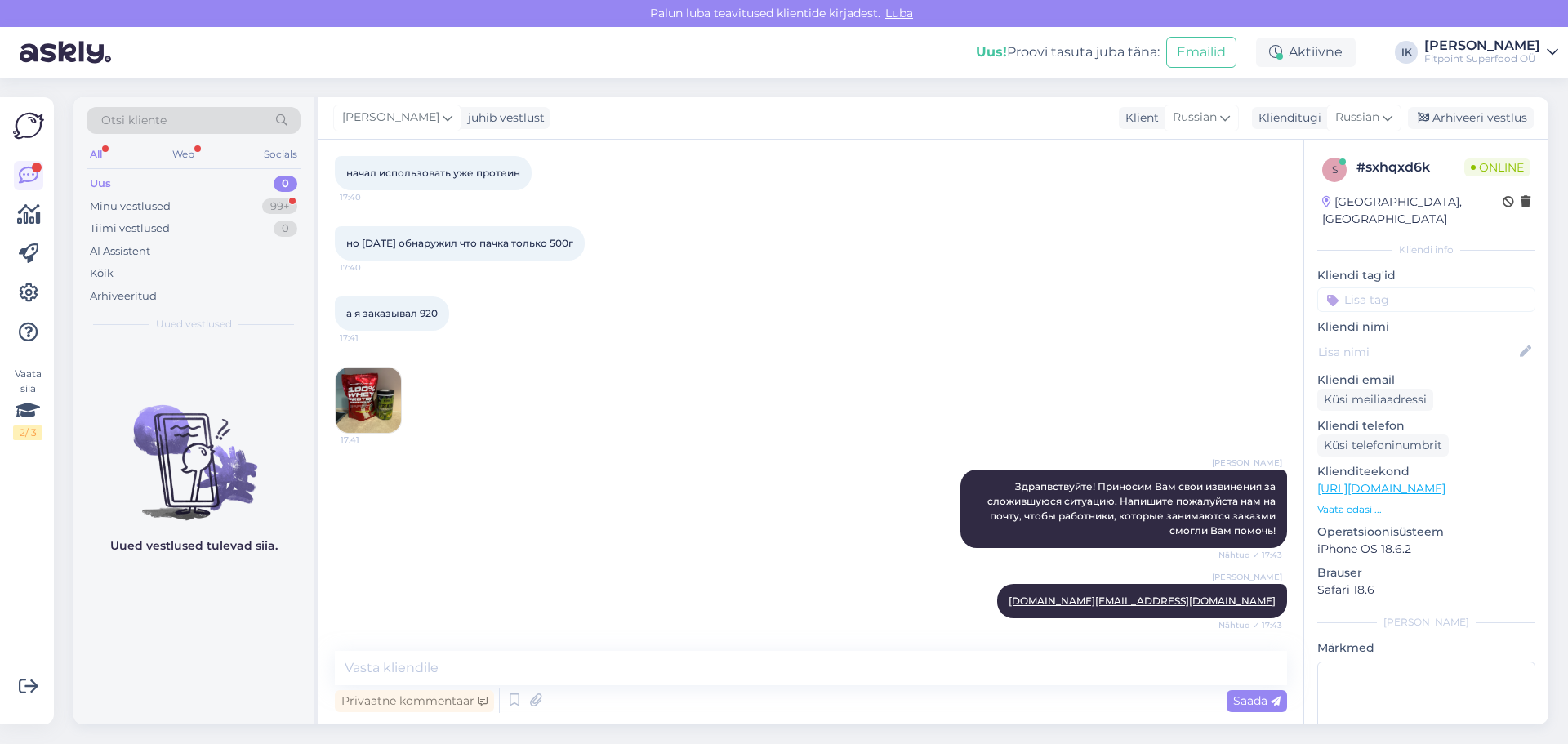
scroll to position [312, 0]
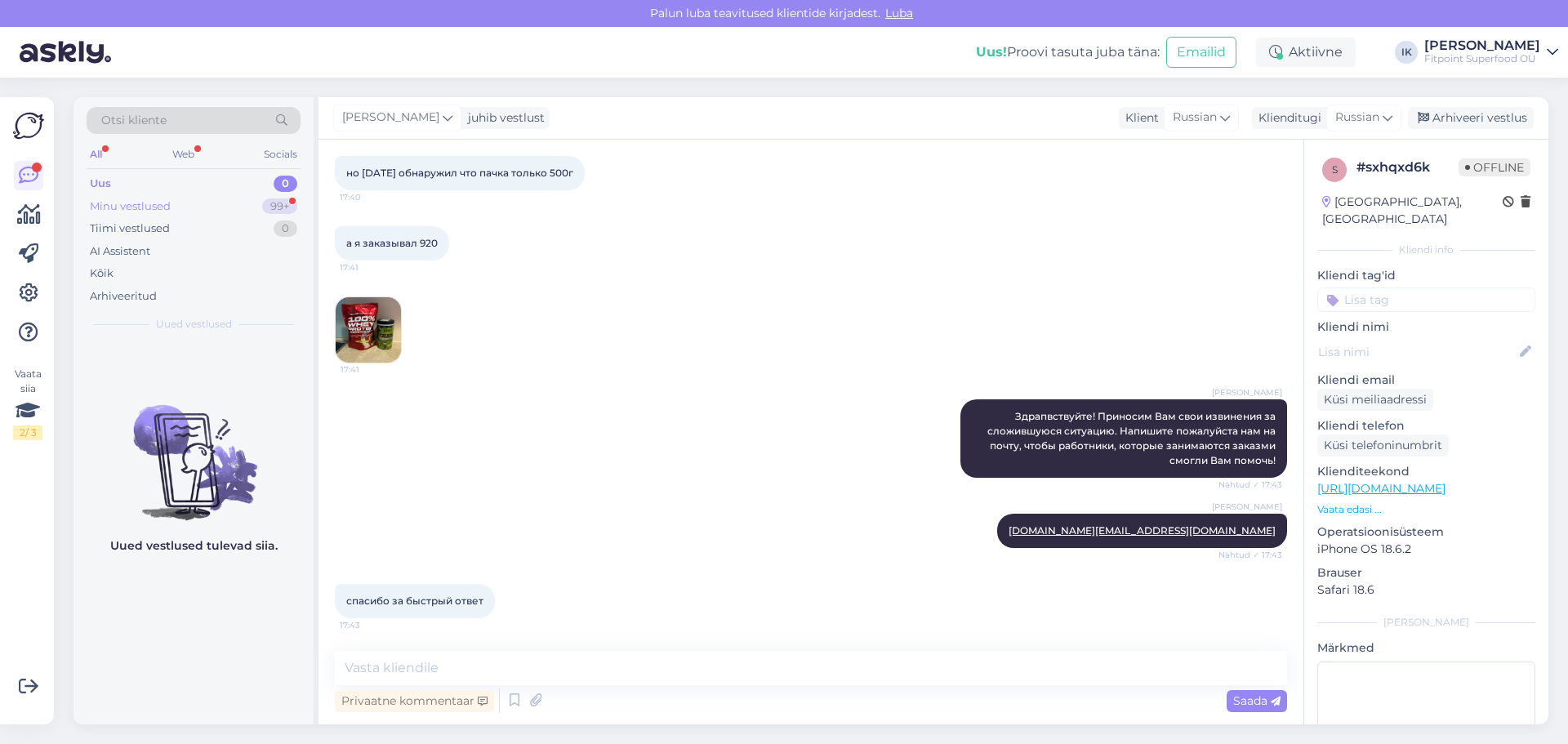
click at [271, 208] on div "99+" at bounding box center [280, 206] width 36 height 17
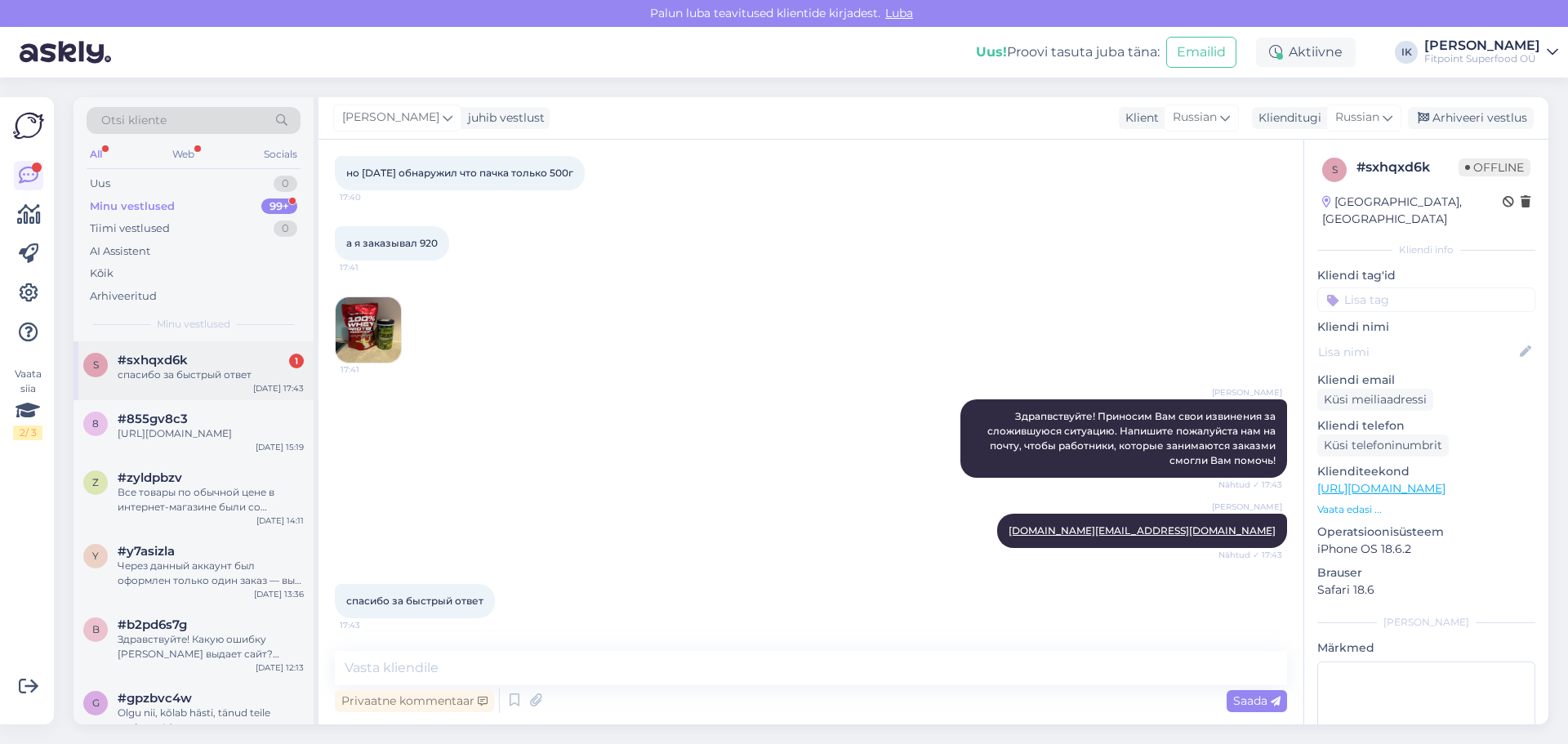
click at [273, 400] on div "s #sxhqxd6k 1 спасибо за быстрый ответ [DATE] 17:43" at bounding box center [192, 371] width 240 height 59
